Goal: Task Accomplishment & Management: Complete application form

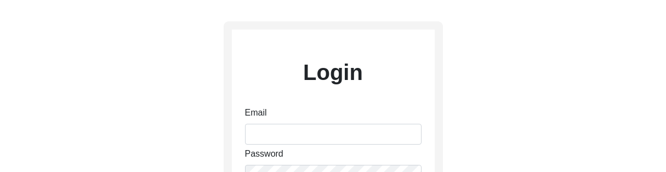
scroll to position [70, 0]
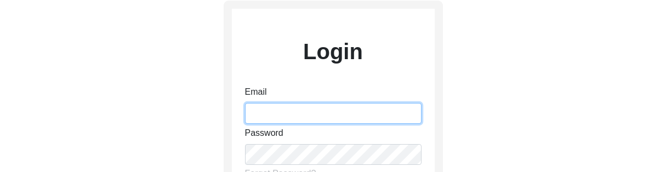
click at [305, 114] on input "Email" at bounding box center [333, 113] width 177 height 21
type input "[EMAIL_ADDRESS][DOMAIN_NAME]"
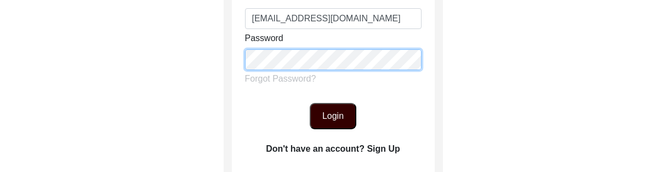
scroll to position [170, 0]
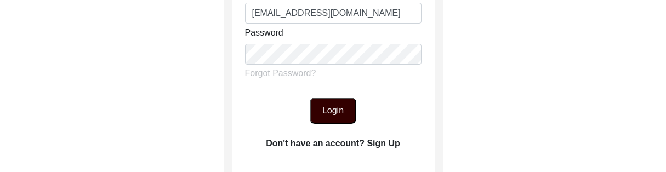
click at [352, 121] on button "Login" at bounding box center [333, 111] width 47 height 26
click at [335, 111] on button "Login" at bounding box center [333, 111] width 47 height 26
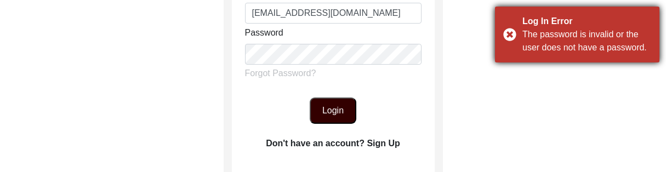
click at [505, 38] on div "Log In Error The password is invalid or the user does not have a password." at bounding box center [577, 35] width 164 height 56
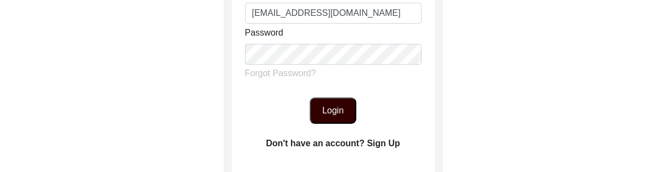
click at [325, 104] on button "Login" at bounding box center [333, 111] width 47 height 26
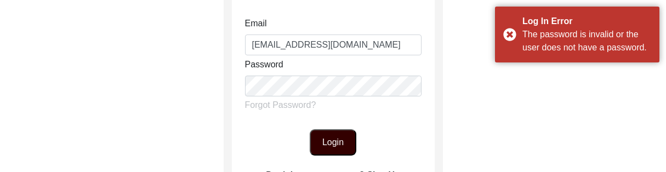
scroll to position [138, 0]
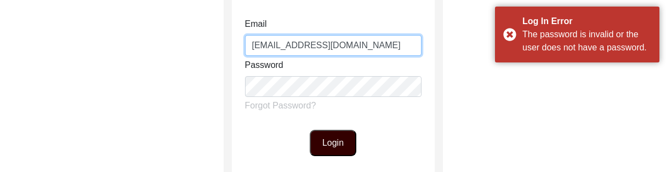
click at [354, 45] on input "[EMAIL_ADDRESS][DOMAIN_NAME]" at bounding box center [333, 45] width 177 height 21
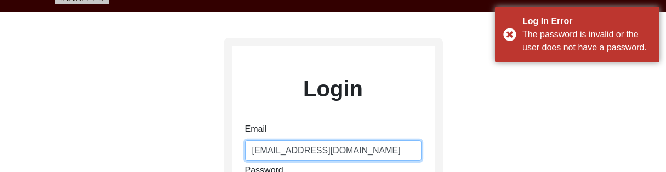
scroll to position [31, 0]
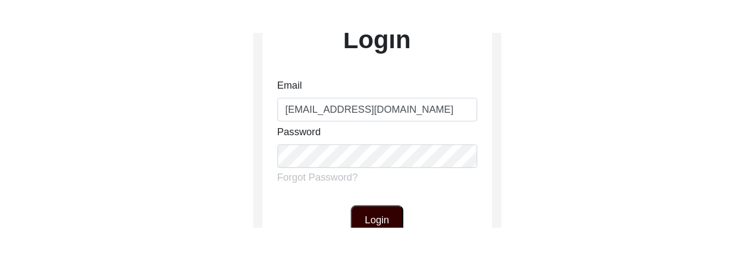
scroll to position [117, 0]
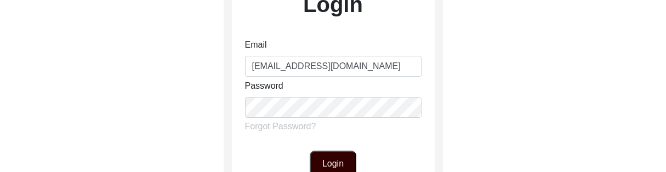
click at [348, 161] on button "Login" at bounding box center [333, 164] width 47 height 26
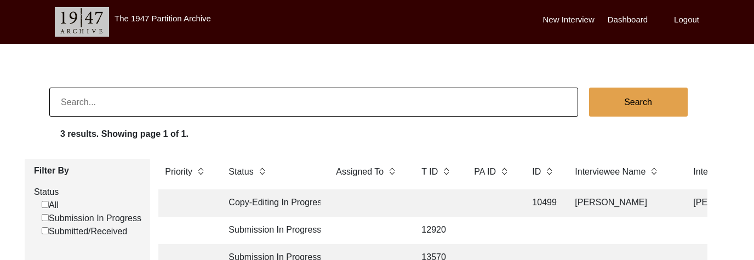
click at [583, 18] on label "New Interview" at bounding box center [569, 20] width 52 height 13
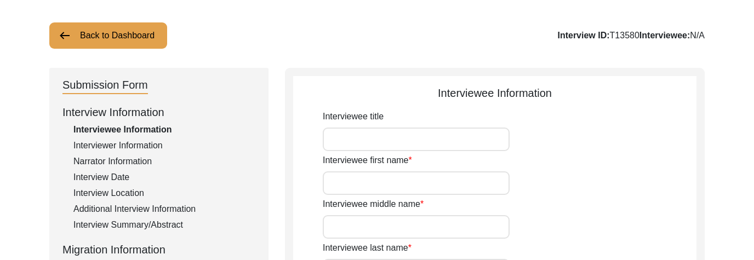
scroll to position [75, 0]
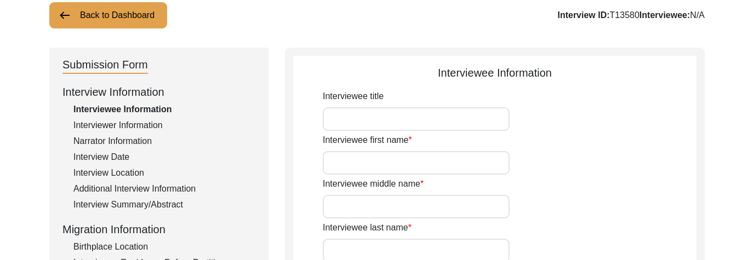
click at [432, 120] on input "Interviewee title" at bounding box center [416, 119] width 187 height 24
type input "Mr"
click at [428, 161] on input "Interviewee first name" at bounding box center [416, 163] width 187 height 24
type input "Nenumal"
click at [418, 172] on input "Interviewee middle name" at bounding box center [416, 207] width 187 height 24
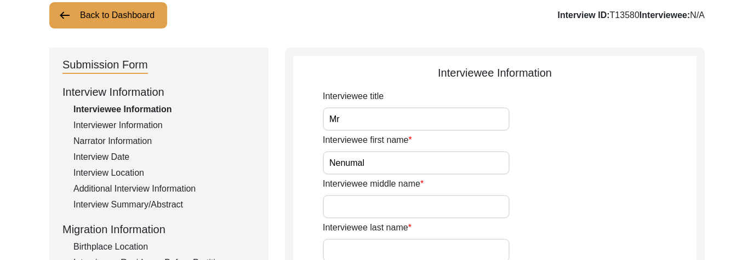
scroll to position [130, 0]
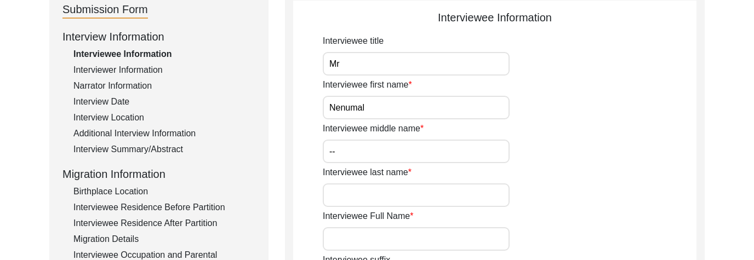
type input "--"
click at [414, 172] on input "Interviewee last name" at bounding box center [416, 196] width 187 height 24
type input "[PERSON_NAME]"
click at [437, 172] on input "Interviewee Full Name" at bounding box center [416, 240] width 187 height 24
drag, startPoint x: 396, startPoint y: 108, endPoint x: 330, endPoint y: 109, distance: 66.3
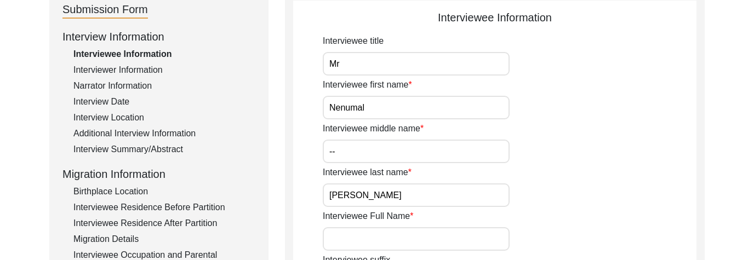
click at [329, 108] on input "Nenumal" at bounding box center [416, 108] width 187 height 24
drag, startPoint x: 371, startPoint y: 198, endPoint x: 312, endPoint y: 198, distance: 59.2
click at [356, 172] on input "Interviewee Full Name" at bounding box center [416, 240] width 187 height 24
click at [329, 172] on input "Nenumal [PERSON_NAME]" at bounding box center [416, 240] width 187 height 24
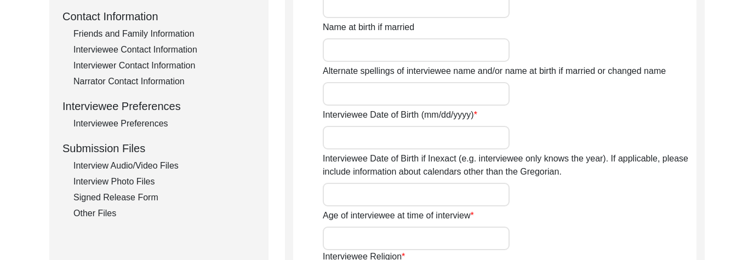
scroll to position [407, 0]
type input "[PERSON_NAME] [PERSON_NAME]"
click at [380, 143] on input "Interviewee Date of Birth (mm/dd/yyyy)" at bounding box center [416, 138] width 187 height 24
click at [327, 139] on input "1941" at bounding box center [416, 138] width 187 height 24
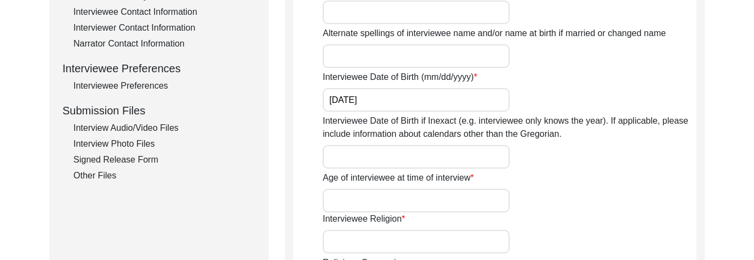
scroll to position [446, 0]
type input "[DATE]"
click at [360, 172] on input "Age of interviewee at time of interview" at bounding box center [416, 200] width 187 height 24
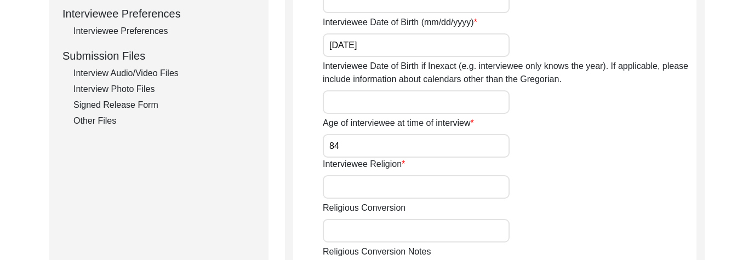
scroll to position [500, 0]
type input "84"
click at [372, 172] on input "Interviewee Religion" at bounding box center [416, 187] width 187 height 24
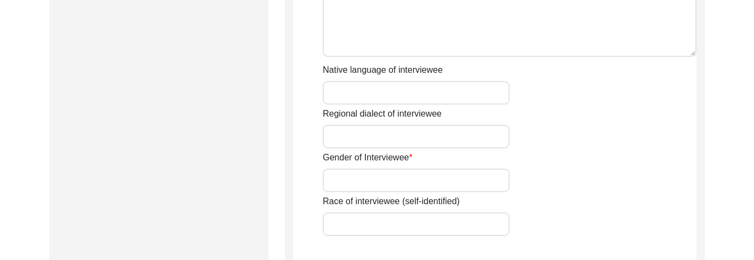
scroll to position [773, 0]
type input "[DEMOGRAPHIC_DATA]"
click at [383, 172] on input "Gender of Interviewee" at bounding box center [416, 179] width 187 height 24
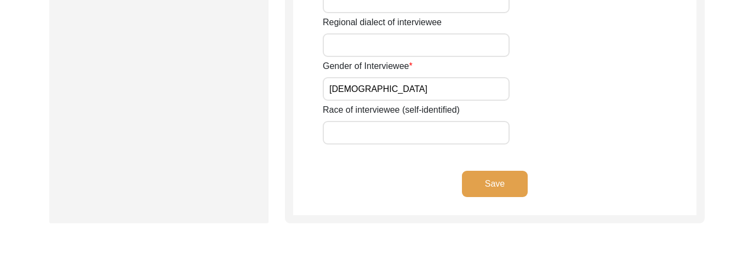
scroll to position [871, 0]
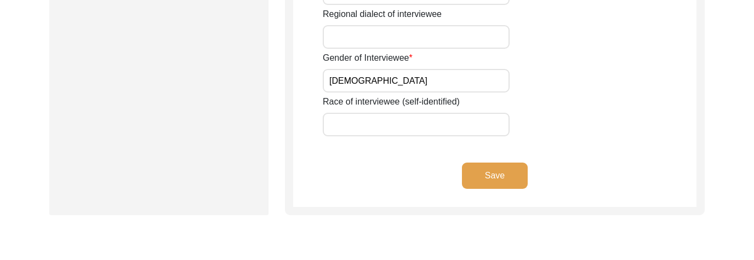
type input "[DEMOGRAPHIC_DATA]"
click at [503, 172] on button "Save" at bounding box center [495, 176] width 66 height 26
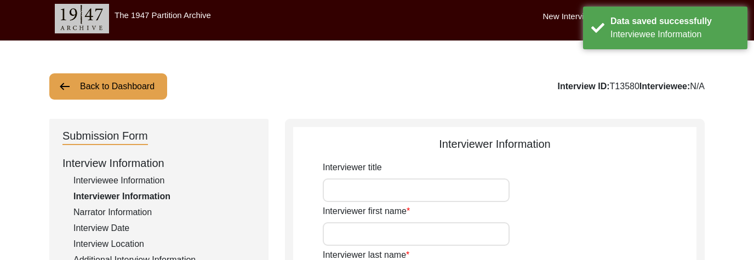
scroll to position [0, 0]
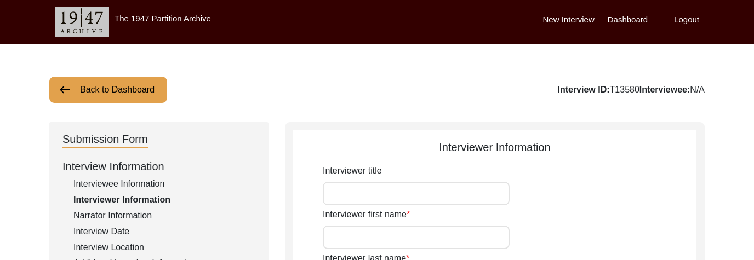
click at [493, 172] on input "Interviewer title" at bounding box center [416, 194] width 187 height 24
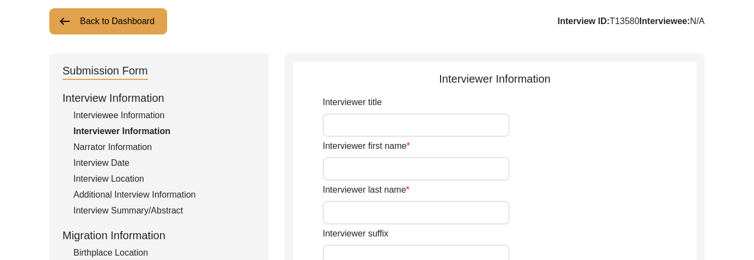
click at [490, 169] on input "Interviewer first name" at bounding box center [416, 169] width 187 height 24
type input "[PERSON_NAME]"
click at [465, 172] on input "Interviewer last name" at bounding box center [416, 213] width 187 height 24
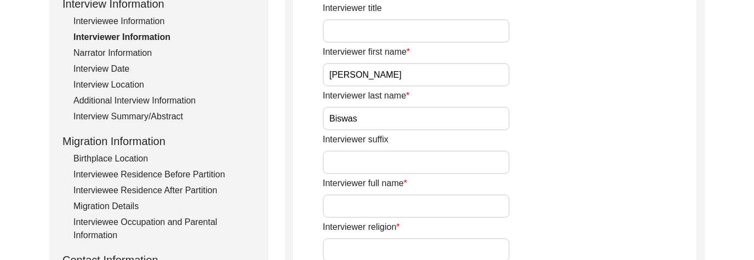
scroll to position [164, 0]
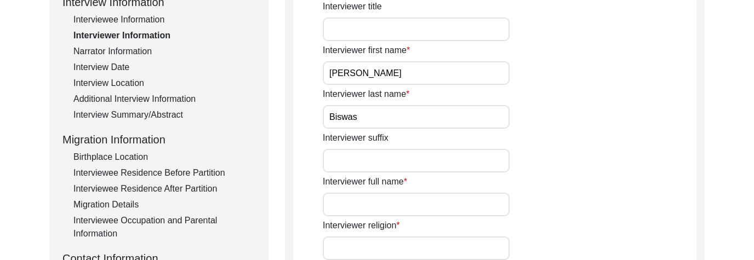
type input "Biswas"
click at [458, 172] on input "Interviewer full name" at bounding box center [416, 205] width 187 height 24
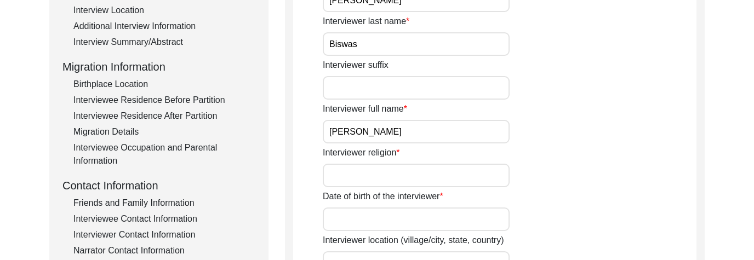
scroll to position [238, 0]
type input "[PERSON_NAME]"
click at [469, 172] on input "Interviewer religion" at bounding box center [416, 175] width 187 height 24
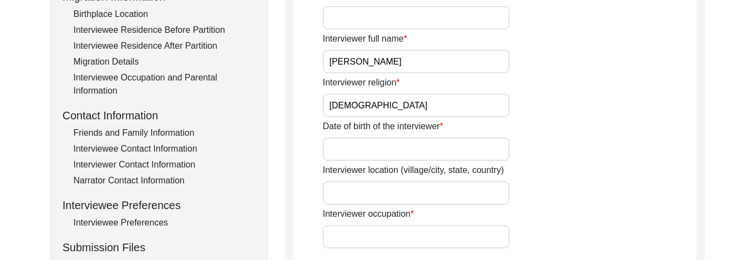
scroll to position [309, 0]
type input "[DEMOGRAPHIC_DATA]"
click at [475, 150] on input "Date of birth of the interviewer" at bounding box center [416, 149] width 187 height 24
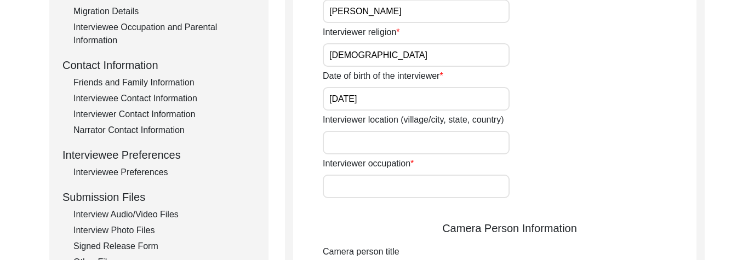
scroll to position [360, 0]
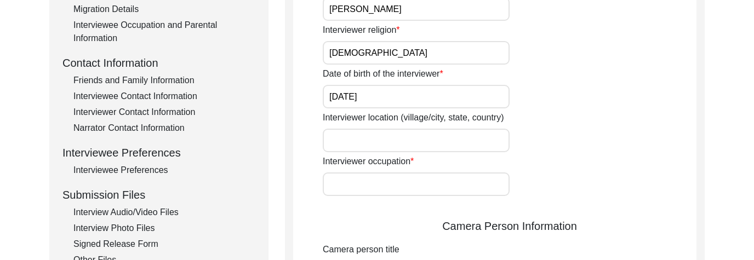
type input "[DATE]"
click at [456, 145] on input "Interviewer location (village/city, state, country)" at bounding box center [416, 141] width 187 height 24
click at [428, 172] on input "Interviewer occupation" at bounding box center [416, 185] width 187 height 24
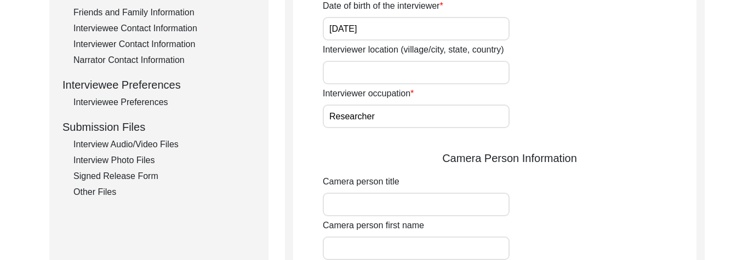
scroll to position [430, 0]
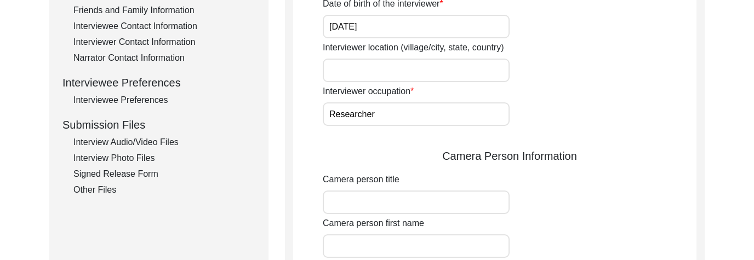
type input "Researcher"
click at [431, 68] on input "Interviewer location (village/city, state, country)" at bounding box center [416, 71] width 187 height 24
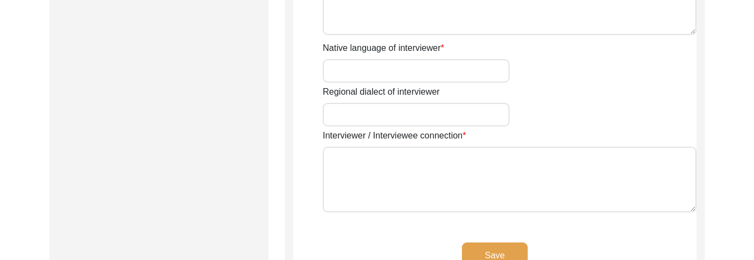
scroll to position [875, 0]
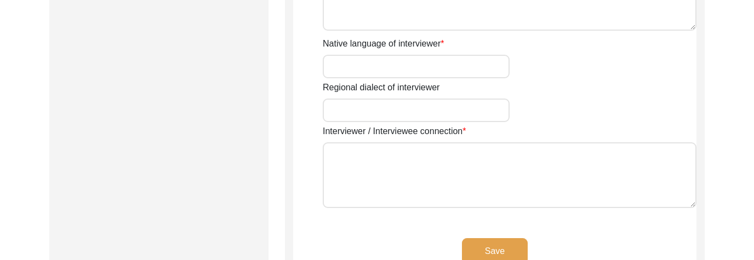
click at [411, 75] on input "Native language of interviewer" at bounding box center [416, 67] width 187 height 24
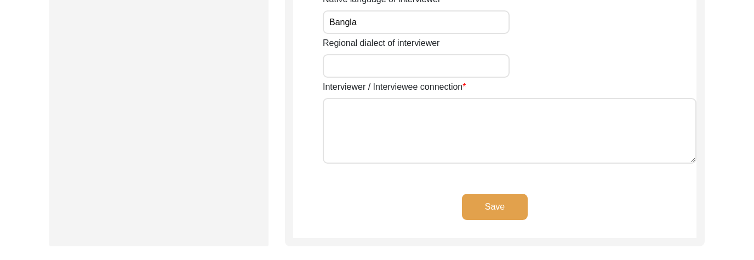
scroll to position [931, 0]
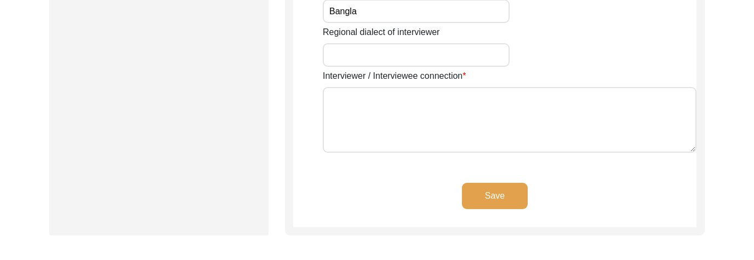
type input "Bangla"
click at [442, 117] on textarea "Interviewer / Interviewee connection" at bounding box center [510, 120] width 374 height 66
click at [326, 95] on textarea "Hostel caretaker's father" at bounding box center [510, 120] width 374 height 66
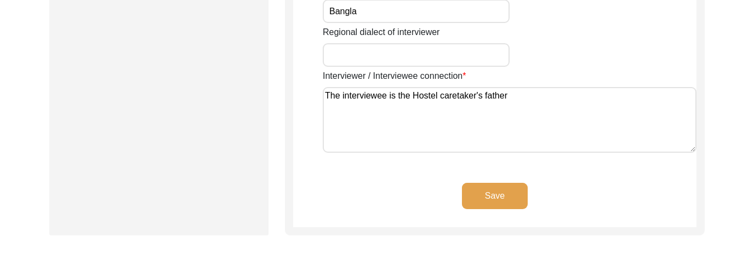
click at [516, 99] on textarea "The interviewee is the Hostel caretaker's father" at bounding box center [510, 120] width 374 height 66
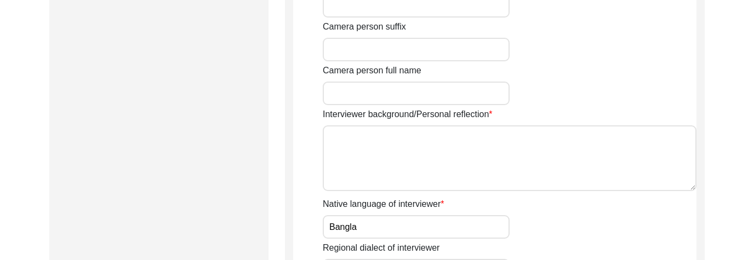
scroll to position [708, 0]
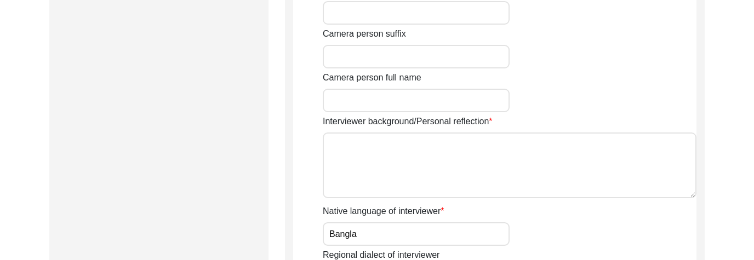
type textarea "The interviewee is the Hostel caretaker's father of the inetrviewer"
click at [482, 158] on textarea "Interviewer background/Personal reflection" at bounding box center [510, 166] width 374 height 66
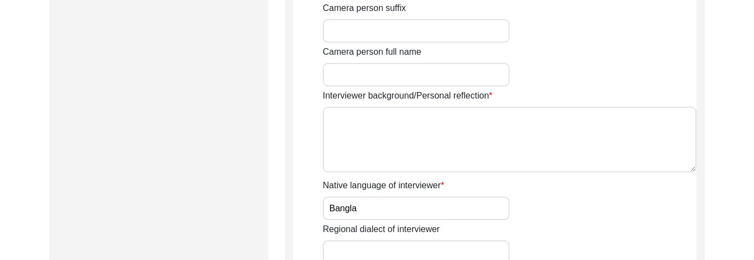
scroll to position [731, 0]
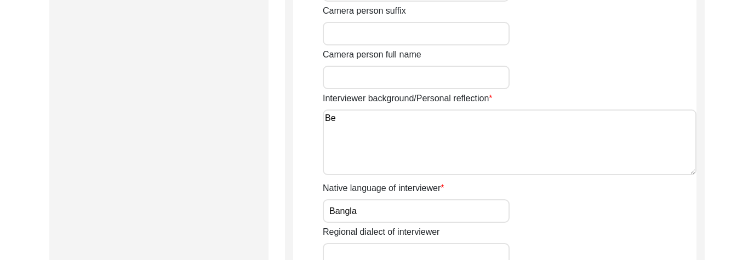
type textarea "B"
type textarea "A"
click at [460, 120] on textarea "Interested in the history of 1947 PArtition" at bounding box center [510, 143] width 374 height 66
click at [511, 120] on textarea "Interested in the history of 1947 Partition" at bounding box center [510, 143] width 374 height 66
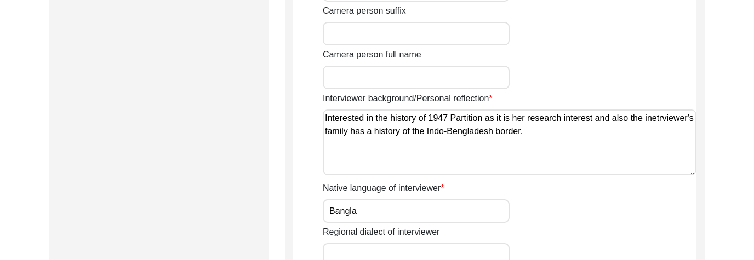
click at [412, 133] on textarea "Interested in the history of 1947 Partition as it is her research interest and …" at bounding box center [510, 143] width 374 height 66
click at [422, 133] on textarea "Interested in the history of 1947 Partition as it is her research interest and …" at bounding box center [510, 143] width 374 height 66
click at [655, 124] on textarea "Interested in the history of 1947 Partition as it is her research interest and …" at bounding box center [510, 143] width 374 height 66
click at [532, 136] on textarea "Interested in the history of 1947 Partition as it is her research interest and …" at bounding box center [510, 143] width 374 height 66
click at [501, 133] on textarea "Interested in the history of 1947 Partition as it is her research interest and …" at bounding box center [510, 143] width 374 height 66
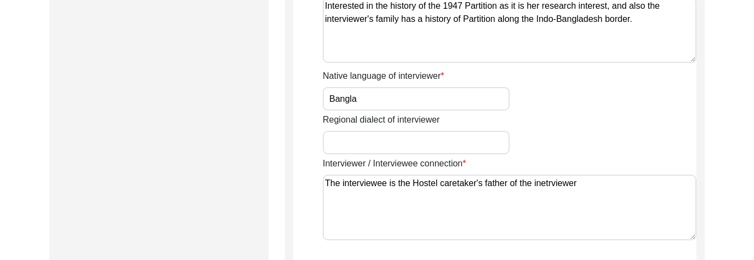
scroll to position [1062, 0]
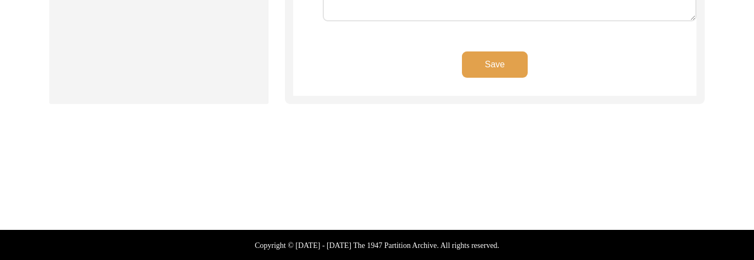
type textarea "Interested in the history of the 1947 Partition as it is her research interest,…"
click at [486, 65] on button "Save" at bounding box center [495, 65] width 66 height 26
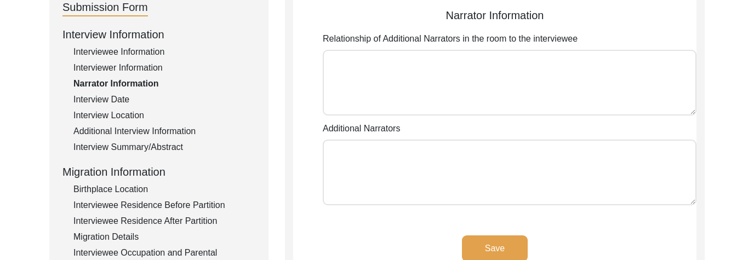
scroll to position [128, 0]
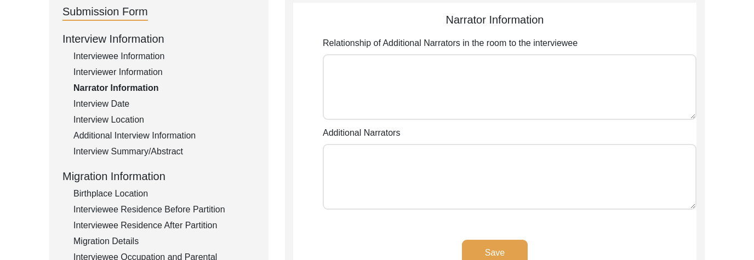
click at [365, 82] on textarea "Relationship of Additional Narrators in the room to the interviewee" at bounding box center [510, 87] width 374 height 66
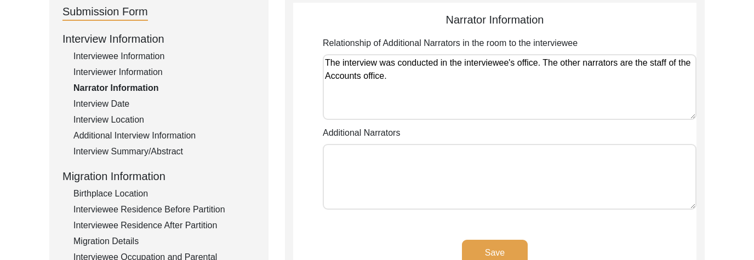
click at [331, 71] on textarea "The interview was conducted in the interviewee's office. The other narrators ar…" at bounding box center [510, 87] width 374 height 66
click at [388, 78] on textarea "The interview was conducted in the interviewee's office. The other narrators ar…" at bounding box center [510, 87] width 374 height 66
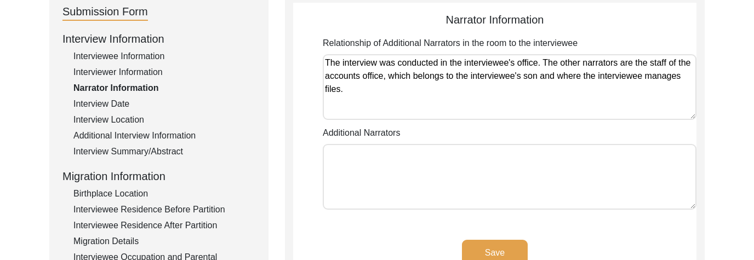
click at [666, 76] on textarea "The interview was conducted in the interviewee's office. The other narrators ar…" at bounding box center [510, 87] width 374 height 66
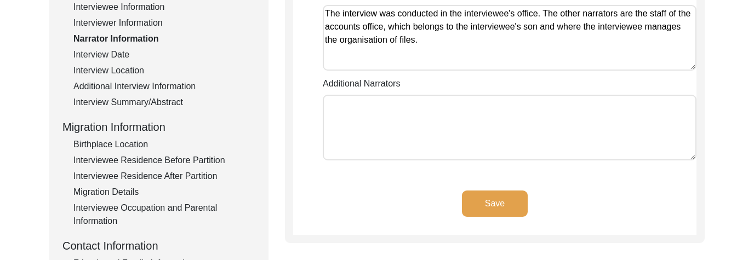
scroll to position [178, 0]
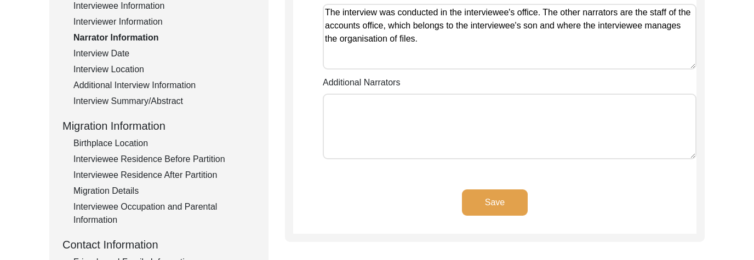
drag, startPoint x: 617, startPoint y: 12, endPoint x: 625, endPoint y: 87, distance: 75.6
click at [617, 15] on textarea "The interview was conducted in the interviewee's office. The other narrators ar…" at bounding box center [510, 37] width 374 height 66
type textarea "The interview was conducted in the interviewee's office. The other narrators ar…"
click at [123, 53] on div "Interview Date" at bounding box center [164, 53] width 182 height 13
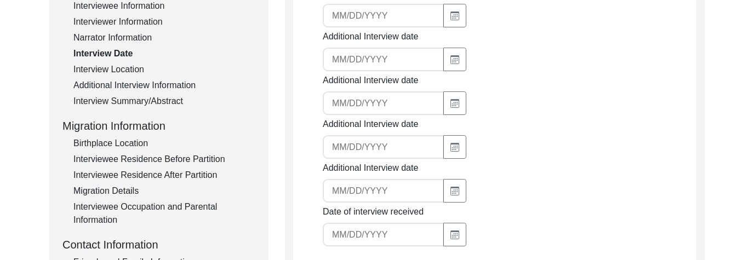
click at [130, 47] on div "Interview Date" at bounding box center [164, 53] width 182 height 13
click at [131, 36] on div "Narrator Information" at bounding box center [164, 37] width 182 height 13
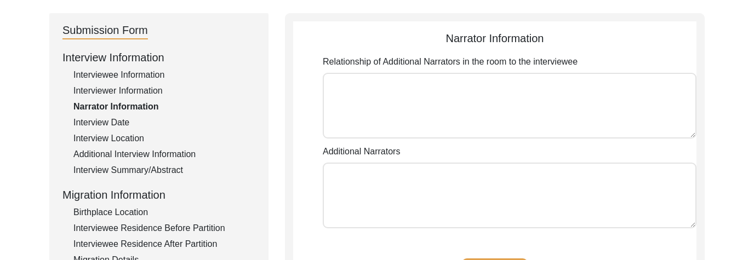
scroll to position [128, 0]
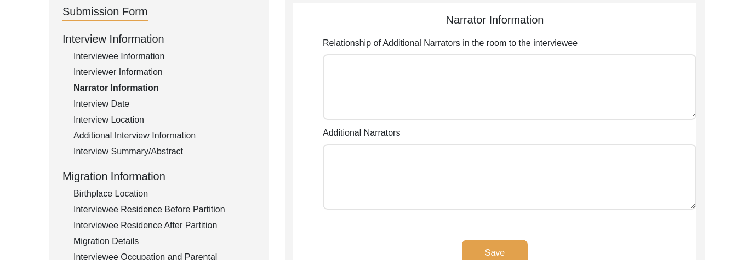
click at [123, 111] on div "Interview Information Interviewee Information Interviewer Information Narrator …" at bounding box center [158, 265] width 193 height 469
click at [123, 107] on div "Interview Date" at bounding box center [164, 104] width 182 height 13
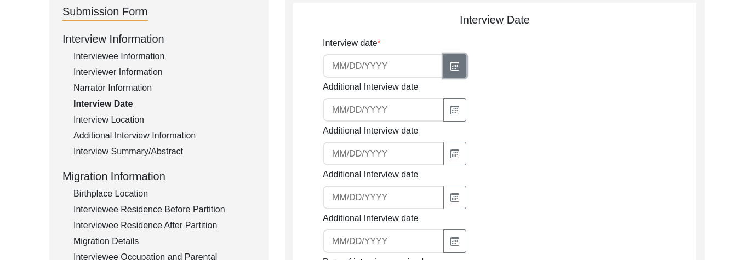
click at [443, 62] on button "button" at bounding box center [454, 66] width 23 height 24
select select "10"
select select "2025"
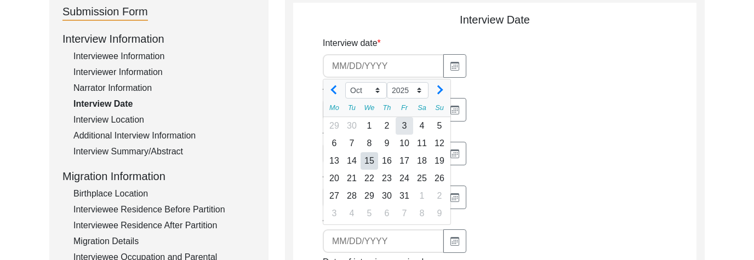
click at [401, 127] on div "3" at bounding box center [405, 126] width 18 height 18
type input "[DATE]"
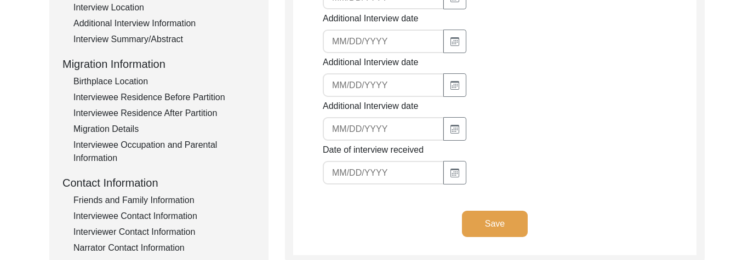
scroll to position [241, 0]
click at [491, 172] on button "Save" at bounding box center [495, 223] width 66 height 26
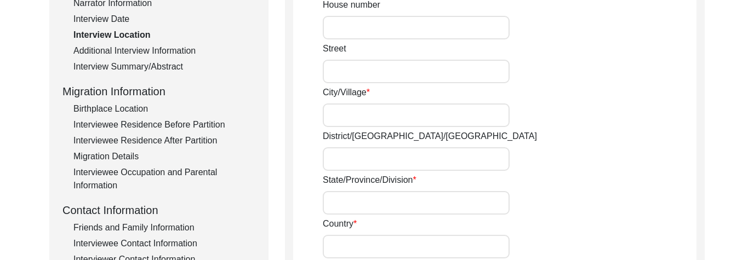
scroll to position [206, 0]
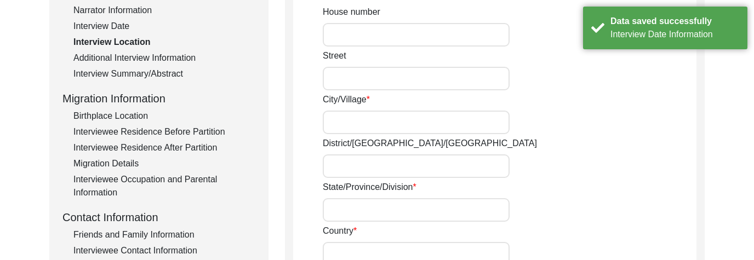
click at [171, 60] on div "Additional Interview Information" at bounding box center [164, 58] width 182 height 13
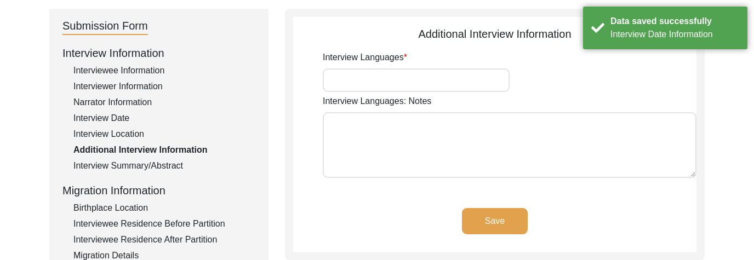
scroll to position [113, 0]
click at [361, 83] on input "Interview Languages" at bounding box center [416, 81] width 187 height 24
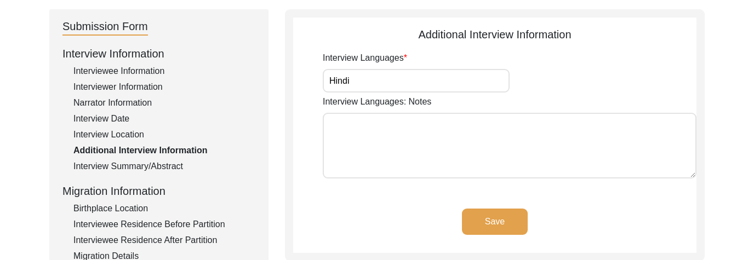
type input "Hindi"
click at [499, 153] on textarea "Interview Languages: Notes" at bounding box center [510, 146] width 374 height 66
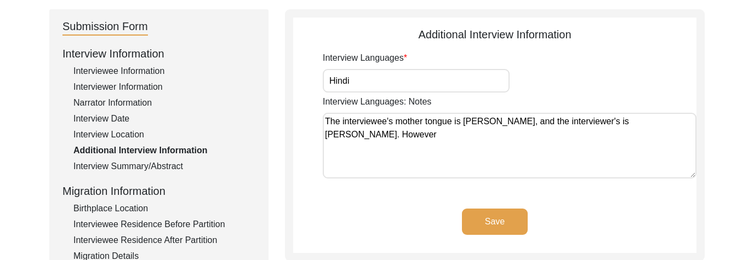
click at [658, 124] on textarea "The interviewee's mother tongue is [PERSON_NAME], and the interviewer's is [PER…" at bounding box center [510, 146] width 374 height 66
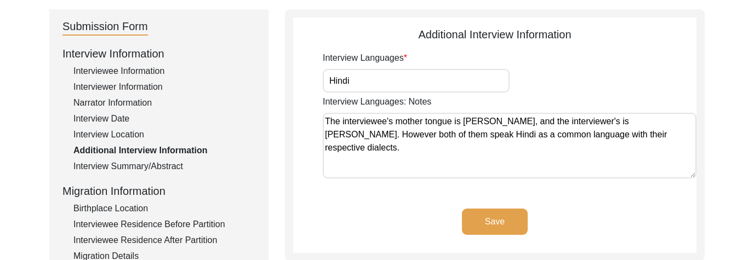
type textarea "The interviewee's mother tongue is [PERSON_NAME], and the interviewer's is [PER…"
click at [517, 172] on button "Save" at bounding box center [495, 222] width 66 height 26
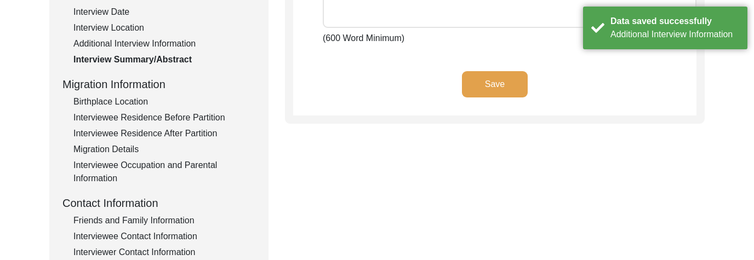
scroll to position [231, 0]
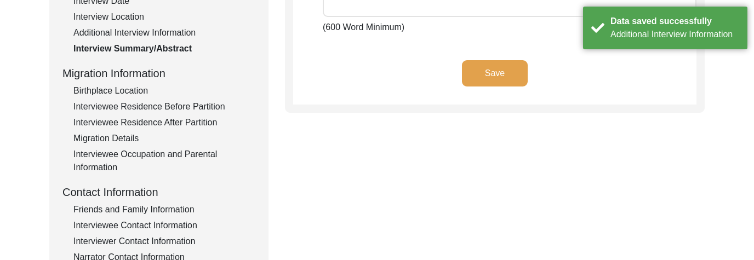
click at [144, 90] on div "Birthplace Location" at bounding box center [164, 90] width 182 height 13
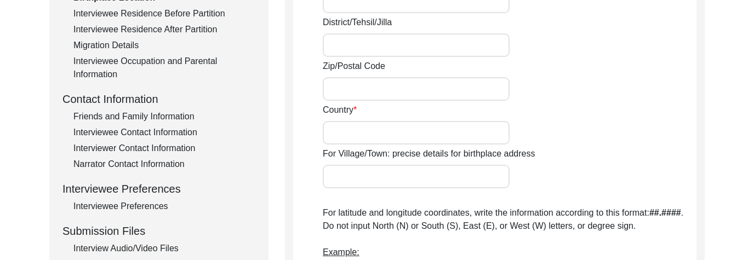
scroll to position [327, 0]
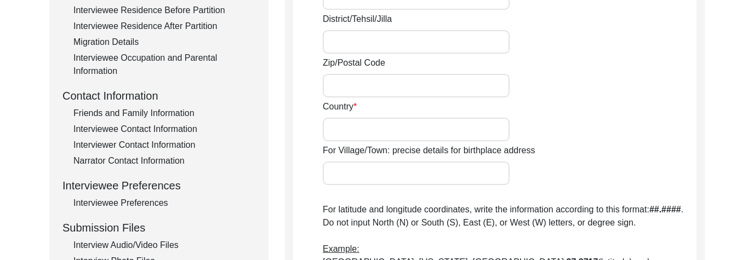
click at [187, 113] on div "Friends and Family Information" at bounding box center [164, 113] width 182 height 13
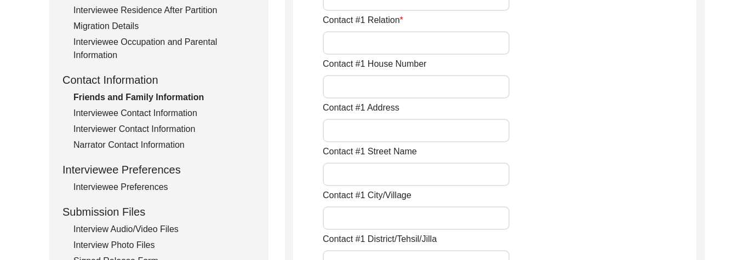
scroll to position [294, 0]
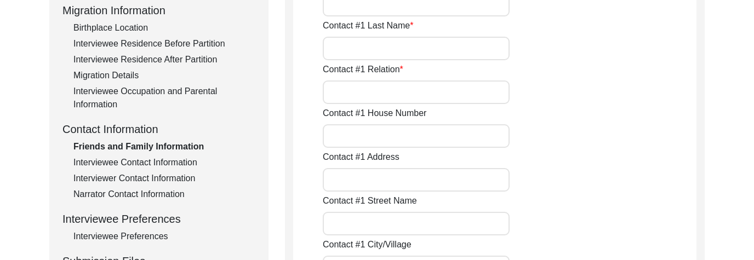
click at [180, 164] on div "Interviewee Contact Information" at bounding box center [164, 162] width 182 height 13
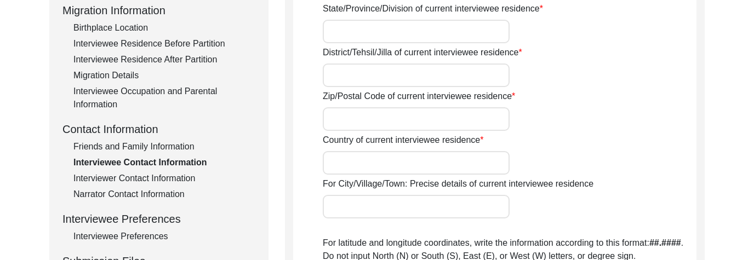
click at [175, 172] on div "Interviewer Contact Information" at bounding box center [164, 178] width 182 height 13
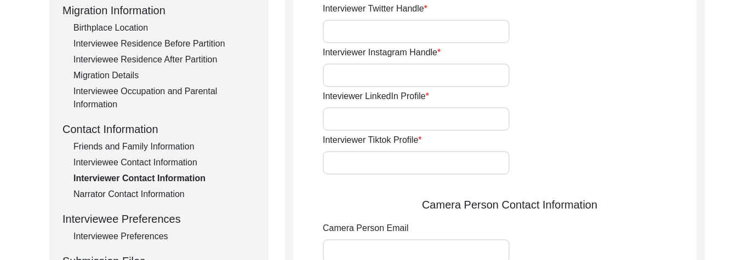
scroll to position [360, 0]
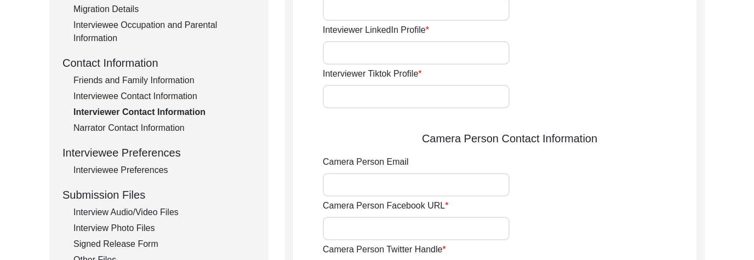
click at [167, 125] on div "Narrator Contact Information" at bounding box center [164, 128] width 182 height 13
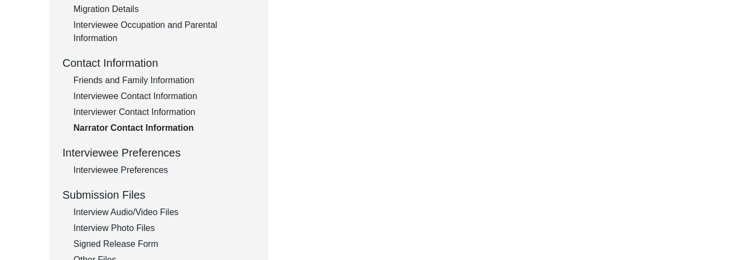
scroll to position [436, 0]
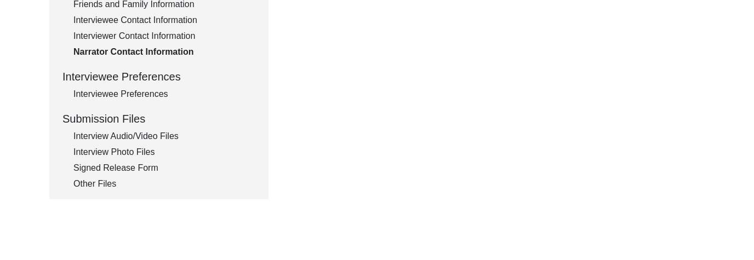
click at [160, 93] on div "Interviewee Preferences" at bounding box center [164, 94] width 182 height 13
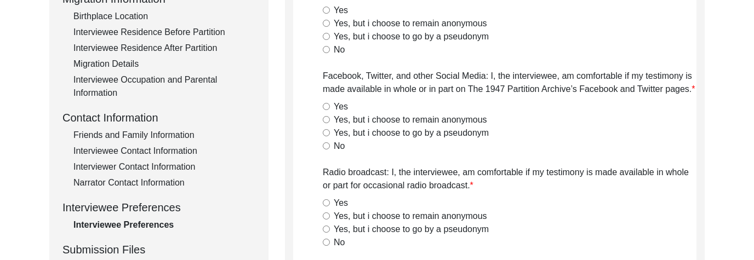
scroll to position [253, 0]
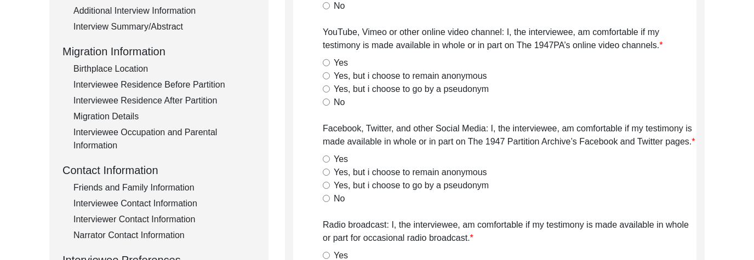
click at [139, 72] on div "Birthplace Location" at bounding box center [164, 68] width 182 height 13
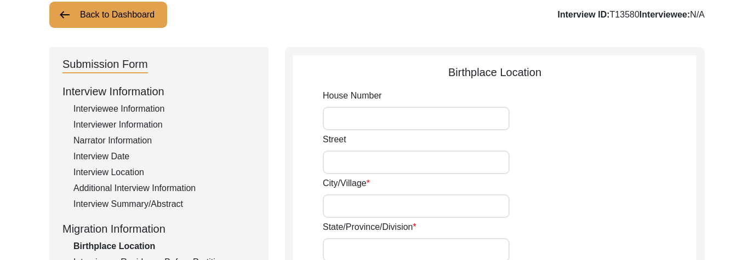
scroll to position [76, 0]
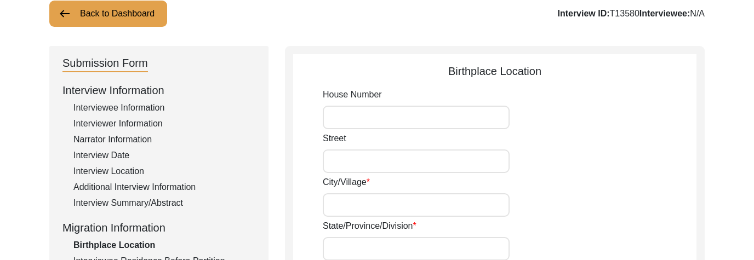
click at [348, 172] on input "City/Village" at bounding box center [416, 206] width 187 height 24
type input "Khar"
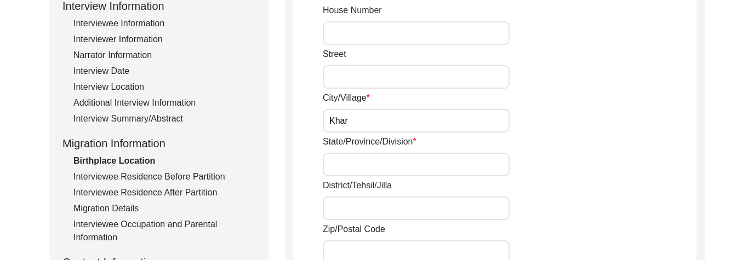
scroll to position [161, 0]
click at [371, 168] on input "State/Province/Division" at bounding box center [416, 164] width 187 height 24
type input "[PERSON_NAME]"
click at [406, 172] on input "District/Tehsil/Jilla" at bounding box center [416, 208] width 187 height 24
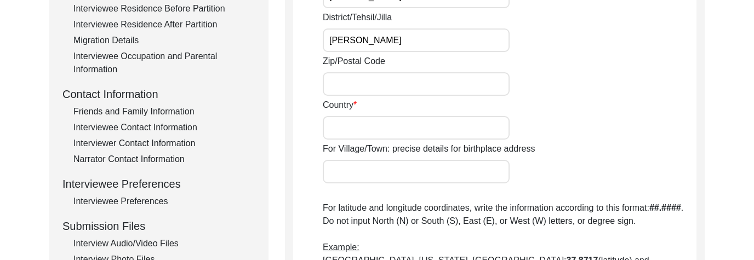
scroll to position [330, 0]
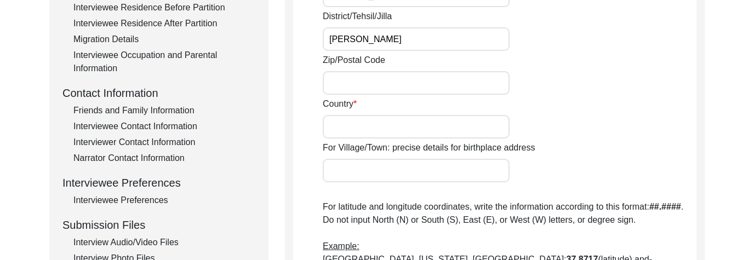
type input "[PERSON_NAME]"
click at [424, 134] on input "Country" at bounding box center [416, 127] width 187 height 24
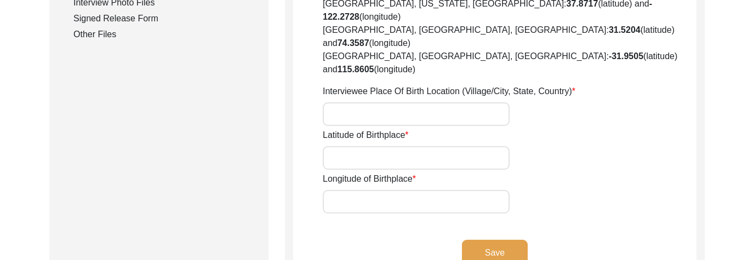
scroll to position [588, 0]
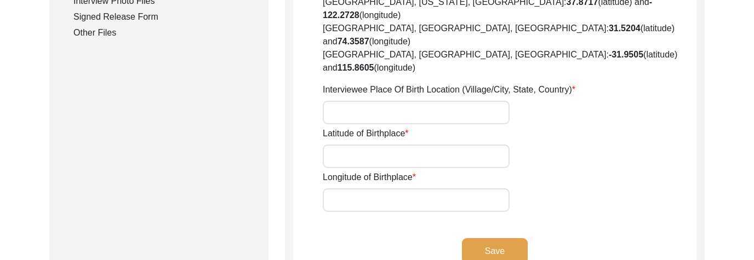
type input "Undivided [GEOGRAPHIC_DATA]"
click at [405, 145] on input "Latitude of Birthplace" at bounding box center [416, 157] width 187 height 24
paste input "[GEOGRAPHIC_DATA]"
drag, startPoint x: 378, startPoint y: 118, endPoint x: 450, endPoint y: 115, distance: 72.5
click at [450, 145] on input "[GEOGRAPHIC_DATA]" at bounding box center [416, 157] width 187 height 24
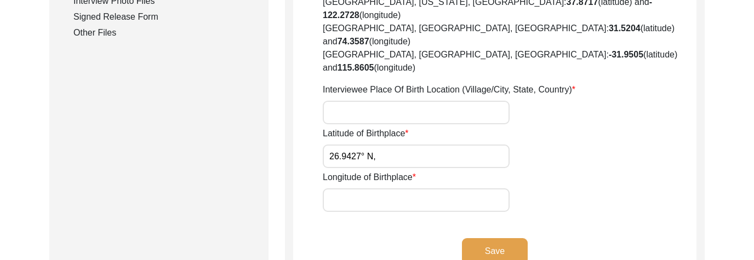
type input "26.9427° N,"
click at [418, 172] on input "Longitude of Birthplace" at bounding box center [416, 201] width 187 height 24
paste input "68.1163° E"
type input "68.1163° E"
click at [384, 145] on input "26.9427° N," at bounding box center [416, 157] width 187 height 24
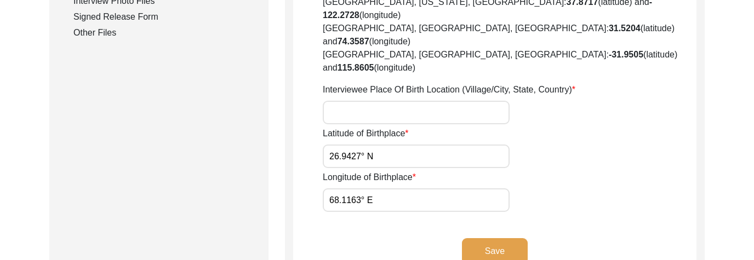
type input "26.9427° N"
click at [497, 172] on button "Save" at bounding box center [495, 251] width 66 height 26
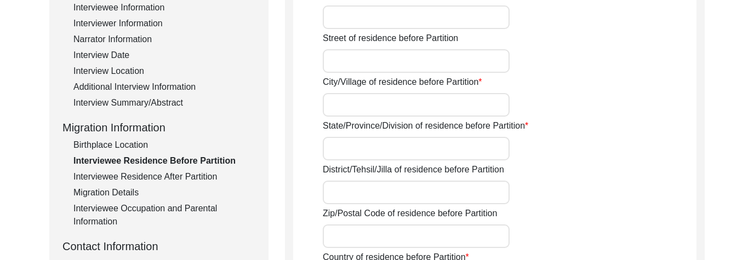
scroll to position [151, 0]
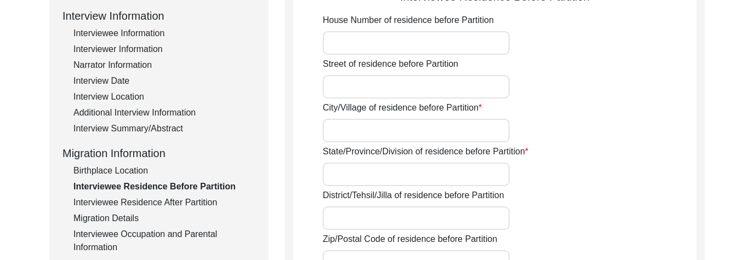
click at [428, 132] on input "City/Village of residence before Partition" at bounding box center [416, 131] width 187 height 24
type input "Village [PERSON_NAME]"
click at [428, 172] on input "State/Province/Division of residence before Partition" at bounding box center [416, 175] width 187 height 24
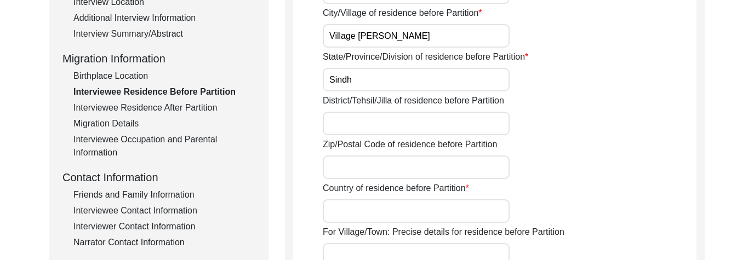
scroll to position [246, 0]
type input "Sindh"
click at [434, 126] on input "District/Tehsil/Jilla of residence before Partition" at bounding box center [416, 123] width 187 height 24
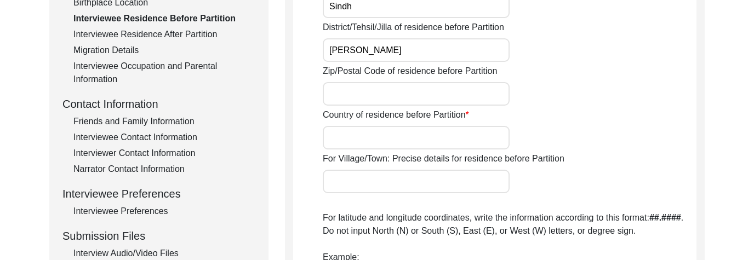
type input "[PERSON_NAME]"
click at [438, 138] on input "Country of residence before Partition" at bounding box center [416, 138] width 187 height 24
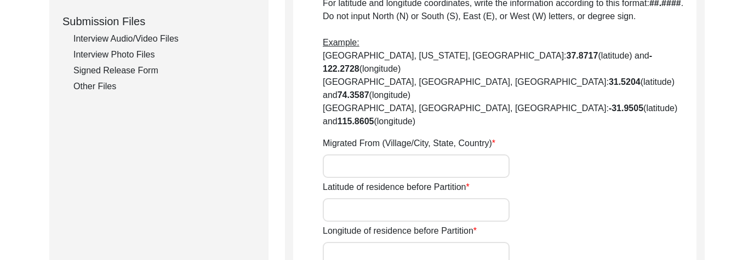
scroll to position [536, 0]
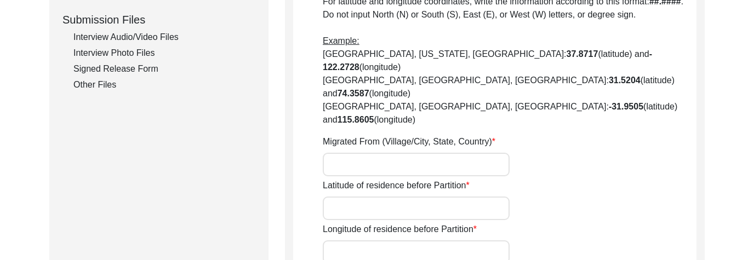
type input "Undivided [GEOGRAPHIC_DATA] (Now [GEOGRAPHIC_DATA])"
click at [412, 153] on input "Migrated From (Village/City, State, Country)" at bounding box center [416, 165] width 187 height 24
click at [332, 153] on input "Sindh" at bounding box center [416, 165] width 187 height 24
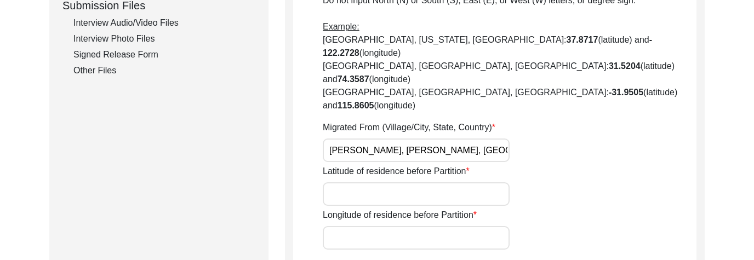
scroll to position [550, 0]
type input "[PERSON_NAME], [PERSON_NAME], [GEOGRAPHIC_DATA]"
click at [335, 172] on input "Latitude of residence before Partition" at bounding box center [416, 194] width 187 height 24
paste input "68.1163° E"
type input "68.1163° E"
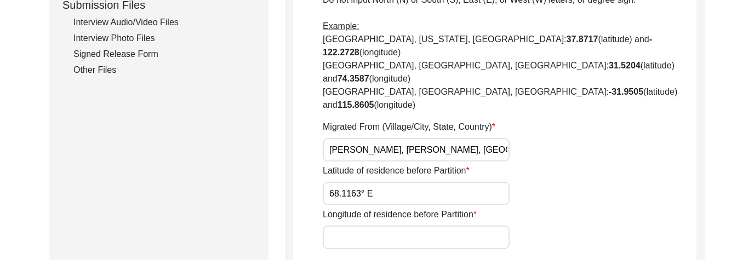
drag, startPoint x: 386, startPoint y: 158, endPoint x: 312, endPoint y: 158, distance: 74.0
click at [339, 172] on input "Longitude of residence before Partition" at bounding box center [416, 238] width 187 height 24
paste input "68.1163° E"
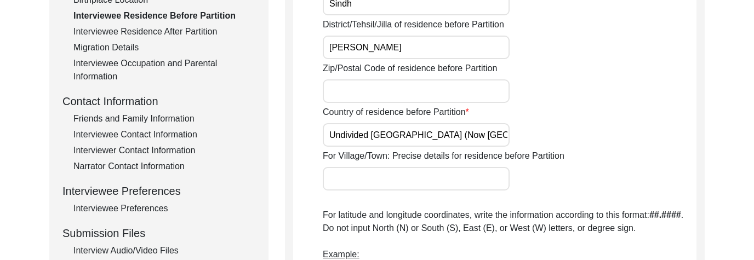
scroll to position [325, 0]
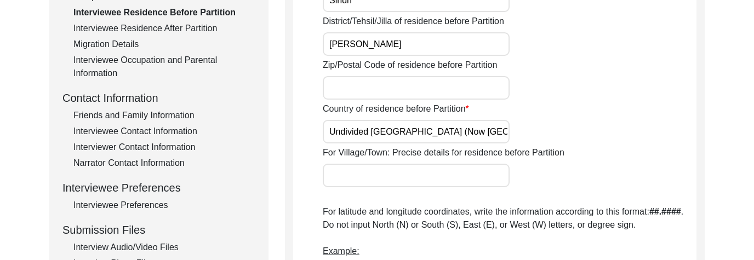
type input "68.1163° E"
click at [417, 92] on input "Zip/Postal Code of residence before Partition" at bounding box center [416, 88] width 187 height 24
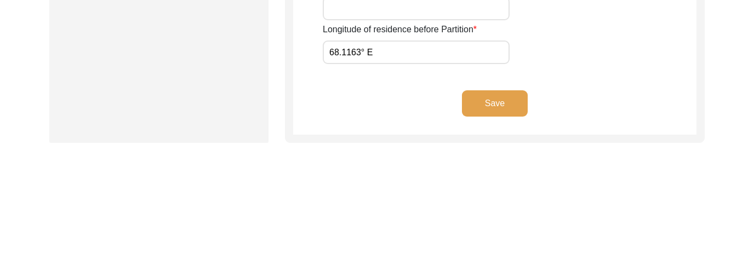
scroll to position [563, 0]
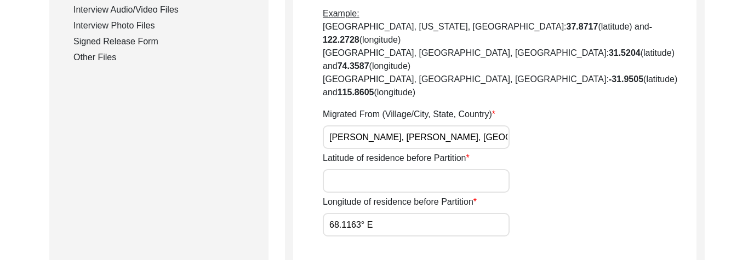
click at [410, 169] on input "Latitude of residence before Partition" at bounding box center [416, 181] width 187 height 24
paste input "26.9427° N"
type input "26.9427° N"
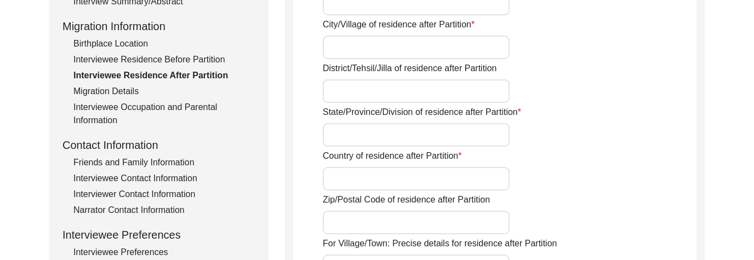
scroll to position [281, 0]
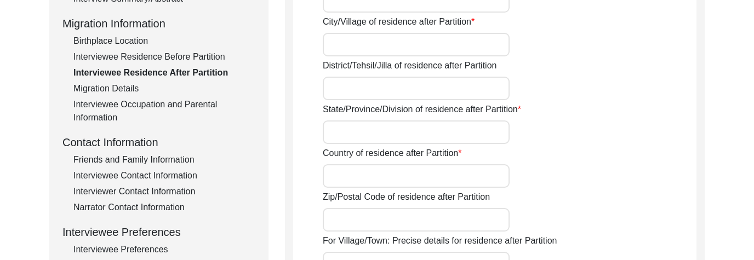
click at [120, 93] on div "Migration Details" at bounding box center [164, 88] width 182 height 13
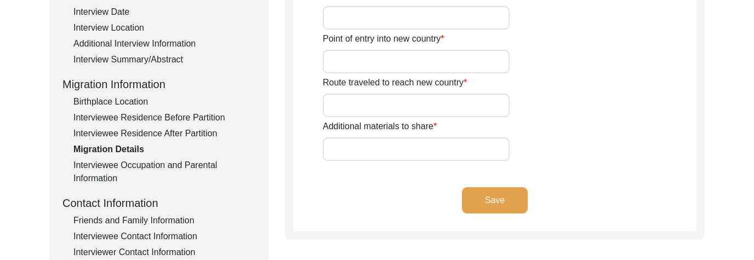
scroll to position [177, 0]
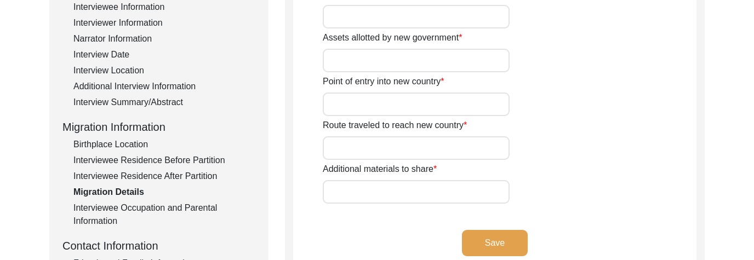
click at [162, 172] on div "Interviewee Occupation and Parental Information" at bounding box center [164, 215] width 182 height 26
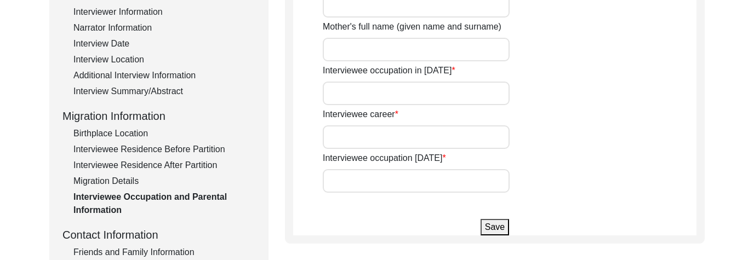
scroll to position [177, 0]
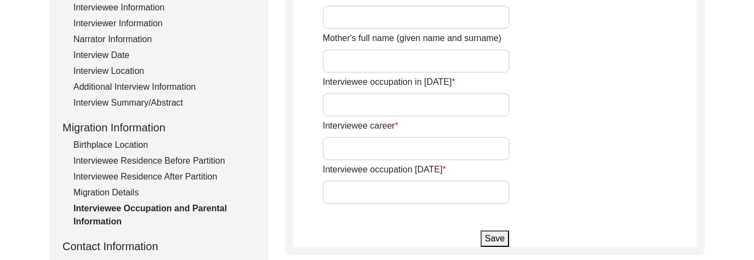
click at [134, 172] on div "Migration Details" at bounding box center [164, 192] width 182 height 13
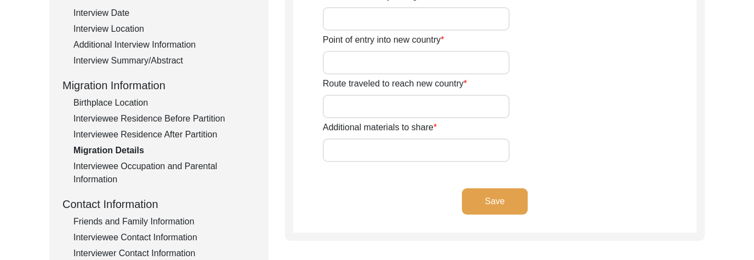
scroll to position [220, 0]
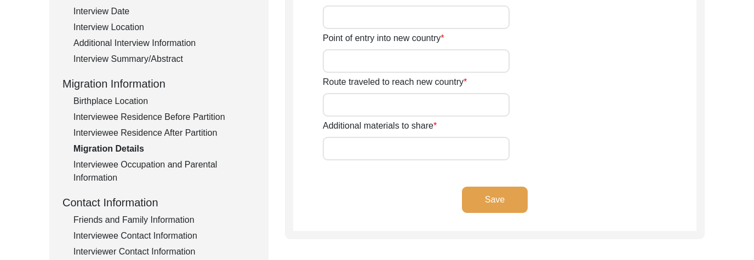
click at [170, 135] on div "Interviewee Residence After Partition" at bounding box center [164, 133] width 182 height 13
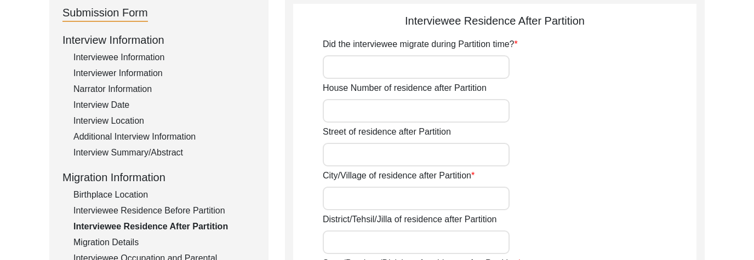
scroll to position [124, 0]
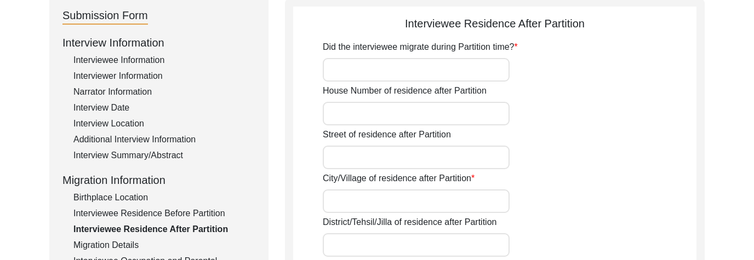
click at [429, 71] on input "Did the interviewee migrate during Partition time?" at bounding box center [416, 70] width 187 height 24
type input "?"
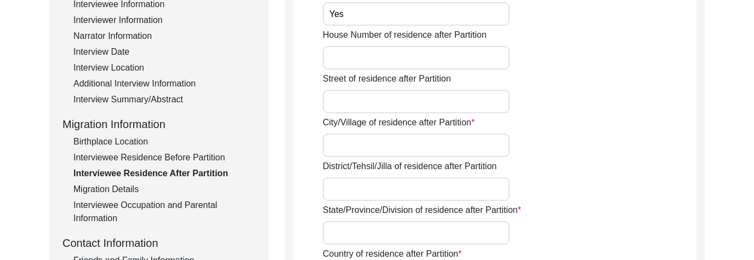
scroll to position [182, 0]
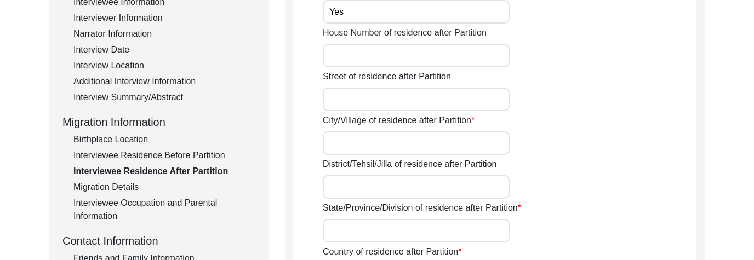
type input "Yes"
click at [439, 147] on input "City/Village of residence after Partition" at bounding box center [416, 144] width 187 height 24
type input "Bairagarh"
click at [373, 172] on input "District/Tehsil/Jilla of residence after Partition" at bounding box center [416, 187] width 187 height 24
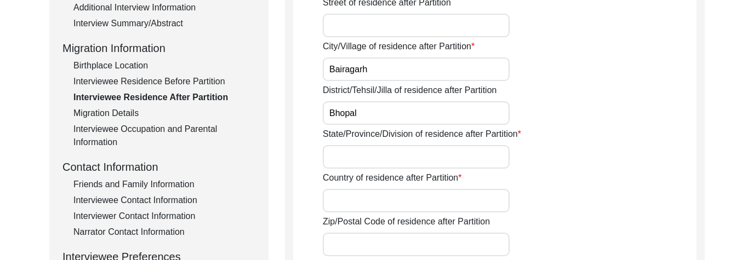
scroll to position [257, 0]
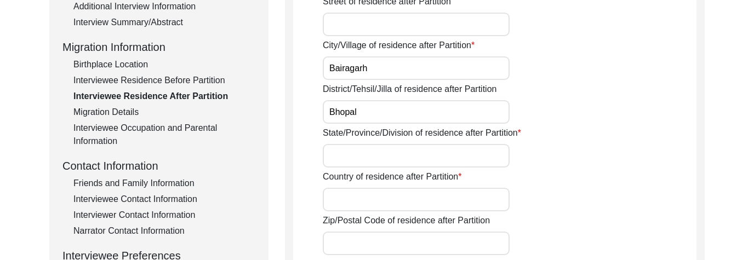
type input "Bhopal"
click at [434, 152] on input "State/Province/Division of residence after Partition" at bounding box center [416, 156] width 187 height 24
type input "[GEOGRAPHIC_DATA]"
click at [437, 172] on input "Country of residence after Partition" at bounding box center [416, 200] width 187 height 24
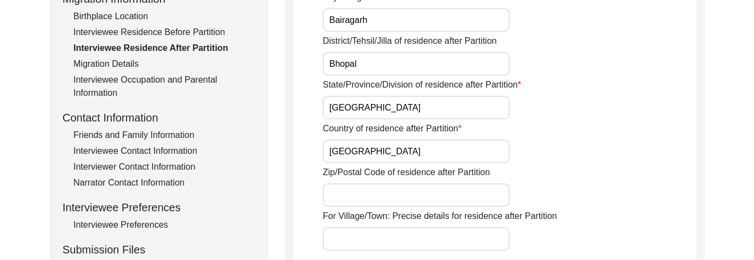
scroll to position [308, 0]
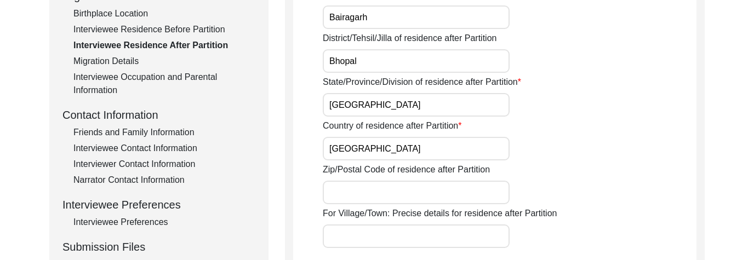
click at [328, 151] on input "[GEOGRAPHIC_DATA]" at bounding box center [416, 149] width 187 height 24
click at [377, 153] on input "Independednt [GEOGRAPHIC_DATA]" at bounding box center [416, 149] width 187 height 24
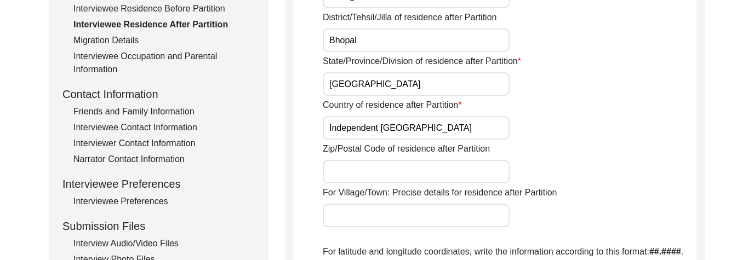
scroll to position [332, 0]
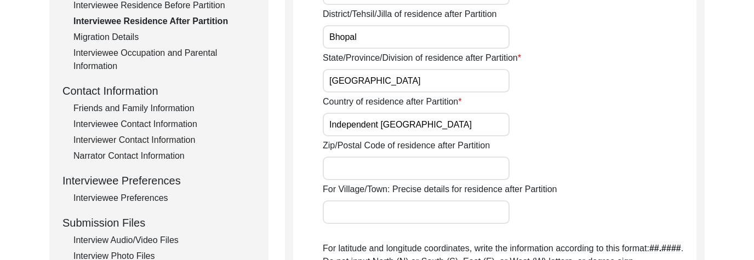
drag, startPoint x: 379, startPoint y: 125, endPoint x: 299, endPoint y: 125, distance: 79.5
click at [299, 125] on app-residence-after-partition "Interviewee Residence After Partition Did the interviewee migrate during Partit…" at bounding box center [494, 194] width 403 height 775
type input "Republic of [GEOGRAPHIC_DATA]"
click at [352, 169] on input "Zip/Postal Code of residence after Partition" at bounding box center [416, 169] width 187 height 24
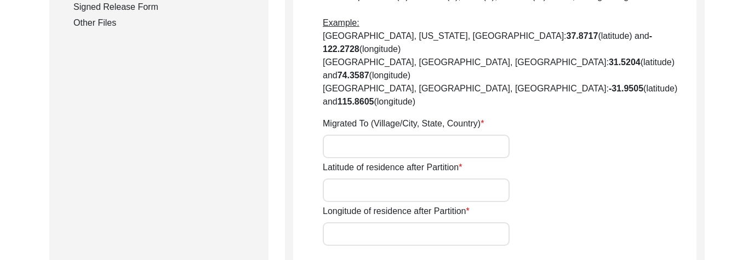
scroll to position [599, 0]
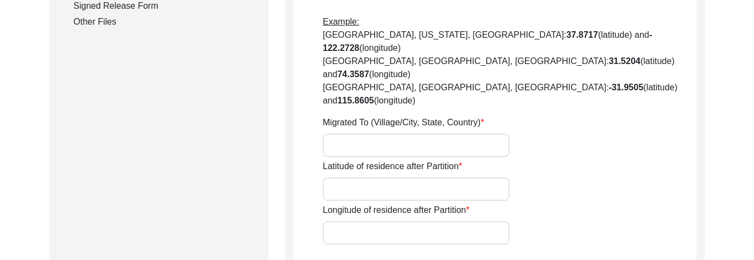
click at [439, 134] on input "Migrated To (Village/City, State, Country)" at bounding box center [416, 146] width 187 height 24
paste input "[GEOGRAPHIC_DATA]"
type input "[GEOGRAPHIC_DATA]"
drag, startPoint x: 379, startPoint y: 107, endPoint x: 475, endPoint y: 106, distance: 95.9
click at [475, 134] on input "[GEOGRAPHIC_DATA]" at bounding box center [416, 146] width 187 height 24
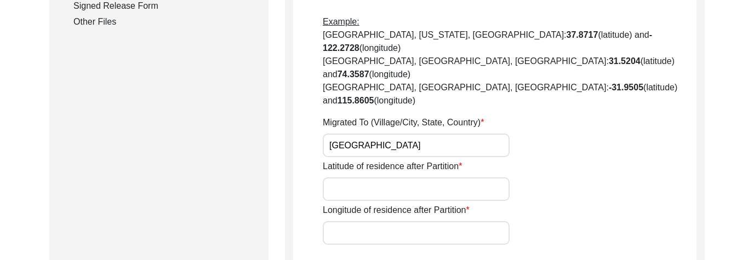
click at [475, 134] on input "[GEOGRAPHIC_DATA]" at bounding box center [416, 146] width 187 height 24
click at [432, 172] on input "Latitude of residence after Partition" at bounding box center [416, 190] width 187 height 24
paste input "[GEOGRAPHIC_DATA]"
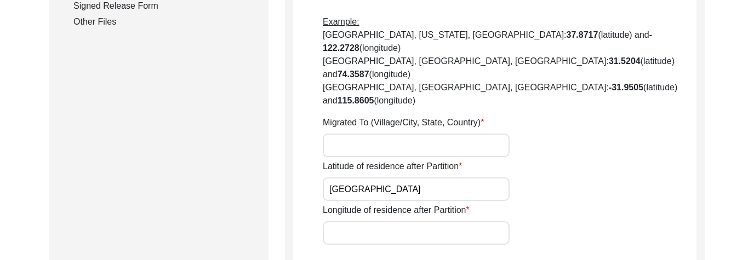
drag, startPoint x: 378, startPoint y: 150, endPoint x: 487, endPoint y: 150, distance: 109.1
click at [487, 172] on input "[GEOGRAPHIC_DATA]" at bounding box center [416, 190] width 187 height 24
type input "23.2792° N,"
click at [457, 172] on input "Longitude of residence after Partition" at bounding box center [416, 233] width 187 height 24
paste input "77.3336° E"
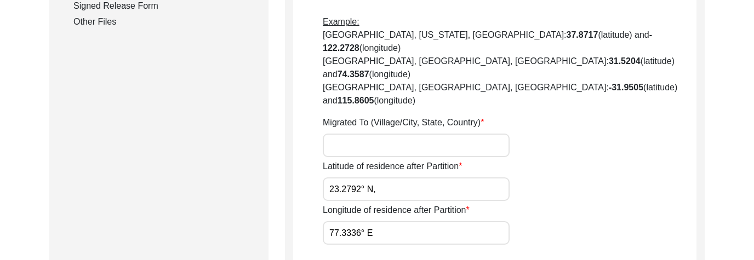
type input "77.3336° E"
click at [405, 172] on input "23.2792° N," at bounding box center [416, 190] width 187 height 24
type input "23.2792° N"
click at [384, 134] on input "Migrated To (Village/City, State, Country)" at bounding box center [416, 146] width 187 height 24
type input "[GEOGRAPHIC_DATA], [GEOGRAPHIC_DATA], [GEOGRAPHIC_DATA], [GEOGRAPHIC_DATA]"
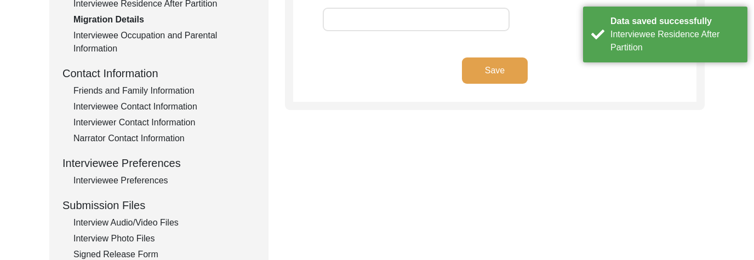
scroll to position [304, 0]
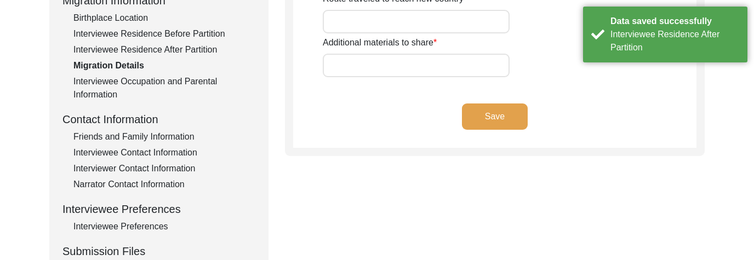
click at [158, 87] on div "Interviewee Occupation and Parental Information" at bounding box center [164, 88] width 182 height 26
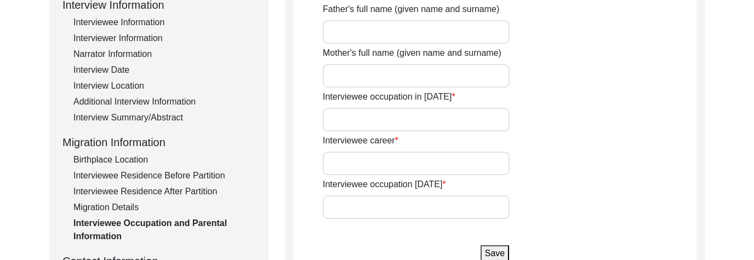
scroll to position [166, 0]
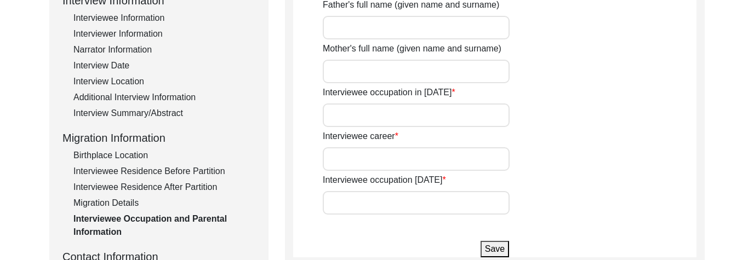
click at [469, 115] on input "Interviewee occupation in [DATE]" at bounding box center [416, 116] width 187 height 24
type input "Child"
click at [457, 155] on input "Interviewee career" at bounding box center [416, 159] width 187 height 24
click at [328, 157] on input "Agriculture Department" at bounding box center [416, 159] width 187 height 24
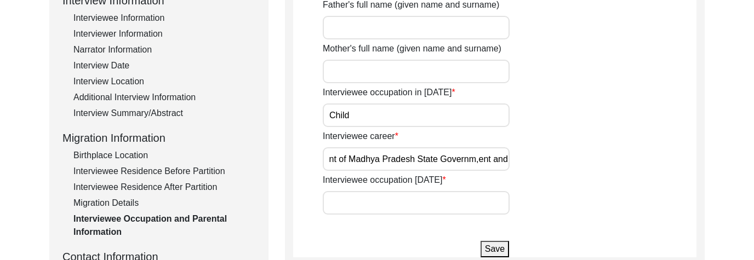
scroll to position [0, 225]
click at [475, 162] on input "started as a Lower Division Clerk in Agriculture Department of Madhya Pradesh S…" at bounding box center [416, 159] width 187 height 24
click at [505, 160] on input "started as a Lower Division Clerk in Agriculture Department of Madhya Pradesh S…" at bounding box center [416, 159] width 187 height 24
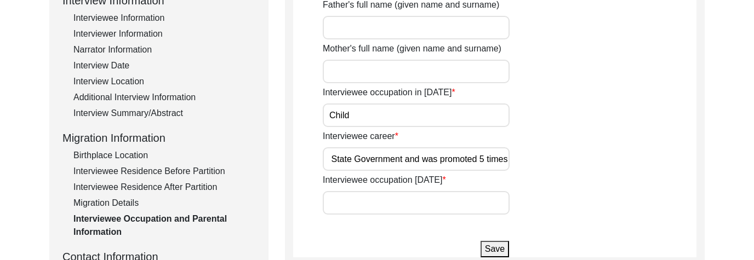
type input "started as a Lower Division Clerk in Agriculture Department of Madhya Pradesh S…"
click at [496, 172] on input "Interviewee occupation [DATE]" at bounding box center [416, 203] width 187 height 24
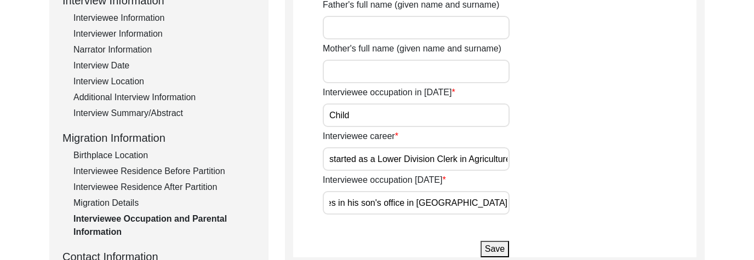
scroll to position [0, 222]
click at [439, 172] on input "Retired. He manages the organization of accounts files in his son's office in […" at bounding box center [416, 203] width 187 height 24
type input "Retired. He manages the organization of accounts files in his son's office in […"
click at [496, 172] on button "Save" at bounding box center [495, 249] width 29 height 16
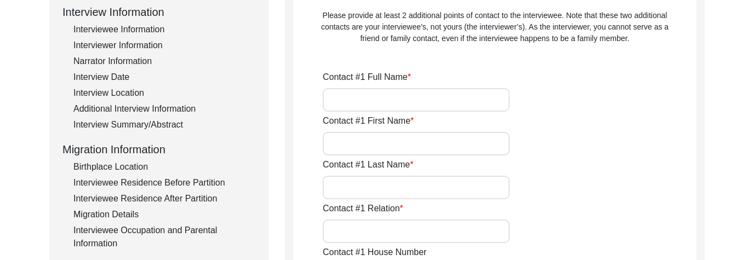
scroll to position [153, 0]
click at [403, 103] on input "Contact #1 Full Name" at bounding box center [416, 101] width 187 height 24
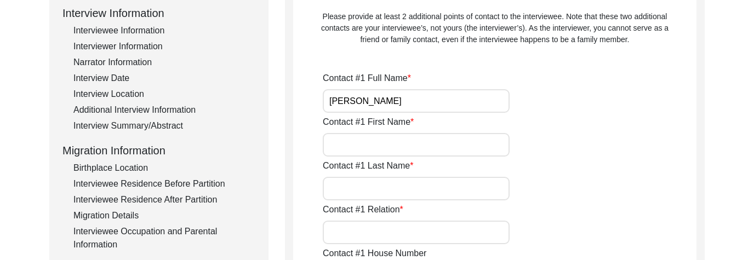
type input "[PERSON_NAME]"
click at [414, 153] on input "Contact #1 First Name" at bounding box center [416, 145] width 187 height 24
type input "Lata"
click at [421, 172] on input "Contact #1 Last Name" at bounding box center [416, 189] width 187 height 24
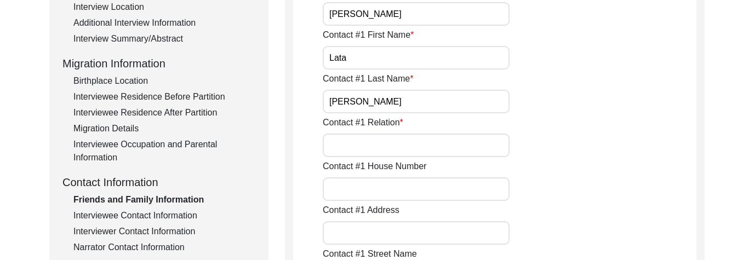
scroll to position [245, 0]
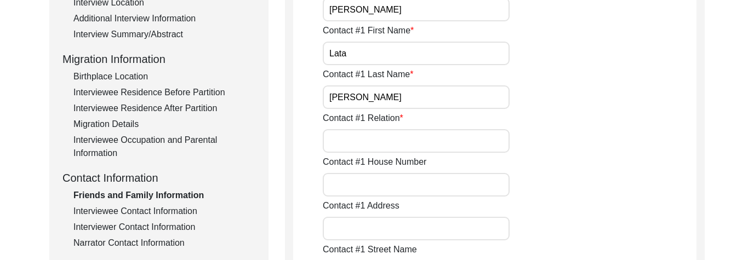
type input "[PERSON_NAME]"
click at [431, 149] on input "Contact #1 Relation" at bounding box center [416, 141] width 187 height 24
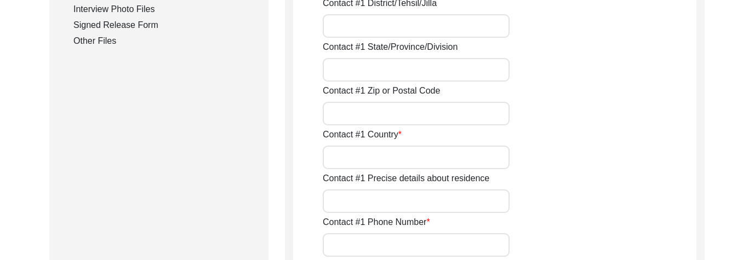
scroll to position [580, 0]
type input "Daughter"
click at [429, 167] on input "Contact #1 Country" at bounding box center [416, 157] width 187 height 24
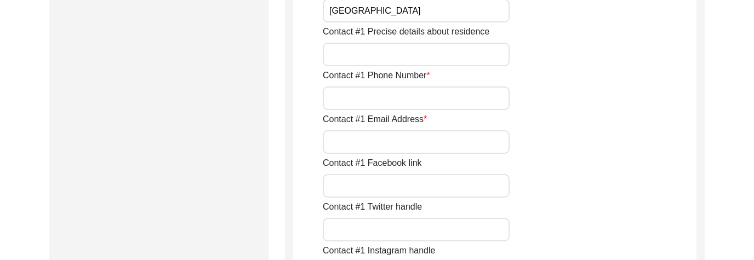
scroll to position [728, 0]
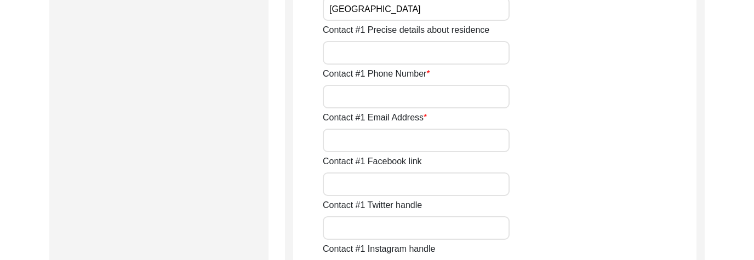
type input "[GEOGRAPHIC_DATA]"
click at [438, 96] on input "Contact #1 Phone Number" at bounding box center [416, 97] width 187 height 24
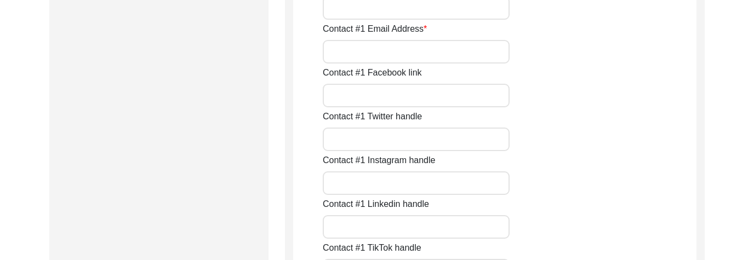
scroll to position [638, 0]
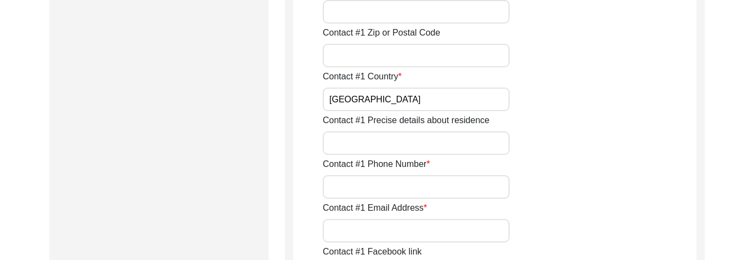
click at [454, 172] on input "Contact #1 Phone Number" at bounding box center [416, 187] width 187 height 24
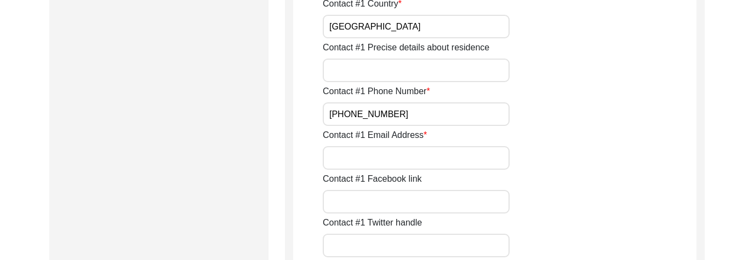
scroll to position [712, 0]
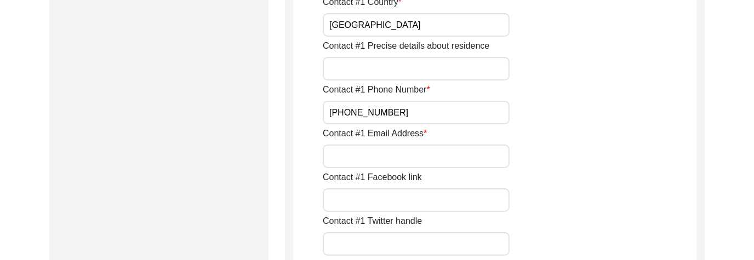
type input "[PHONE_NUMBER]"
click at [460, 158] on input "Contact #1 Email Address" at bounding box center [416, 157] width 187 height 24
type input "h"
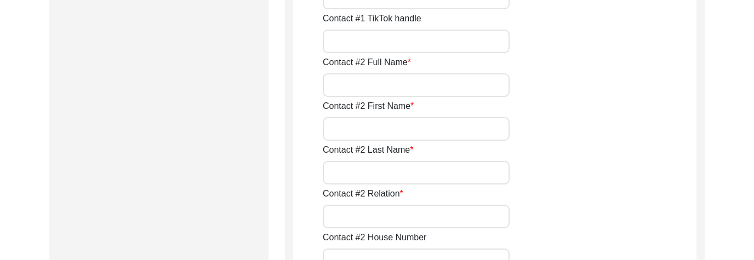
scroll to position [1045, 0]
type input "[EMAIL_ADDRESS][DOMAIN_NAME]"
click at [419, 86] on input "Contact #2 Full Name" at bounding box center [416, 87] width 187 height 24
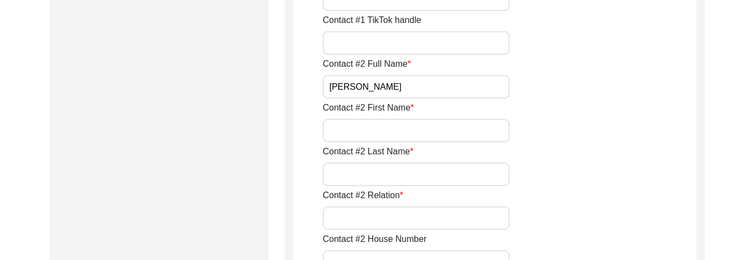
type input "[PERSON_NAME]"
click at [426, 126] on input "Contact #2 First Name" at bounding box center [416, 131] width 187 height 24
type input "Babita"
click at [427, 172] on input "Contact #2 Last Name" at bounding box center [416, 175] width 187 height 24
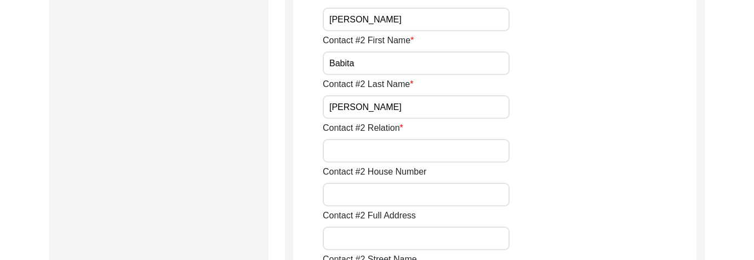
scroll to position [1116, 0]
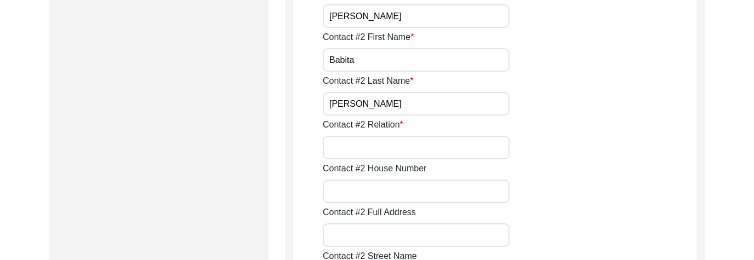
type input "[PERSON_NAME]"
click at [433, 154] on input "Contact #2 Relation" at bounding box center [416, 148] width 187 height 24
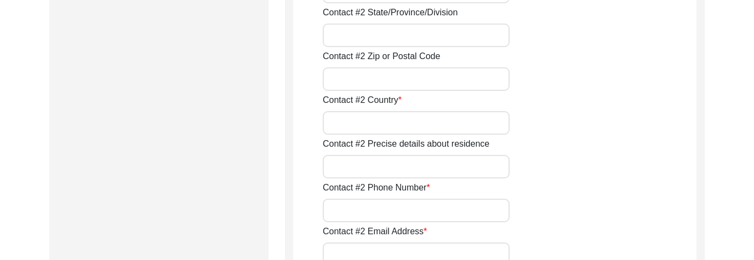
scroll to position [1494, 0]
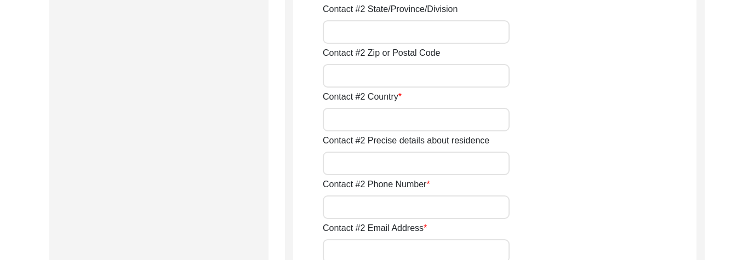
type input "Staff"
click at [448, 123] on input "Contact #2 Country" at bounding box center [416, 120] width 187 height 24
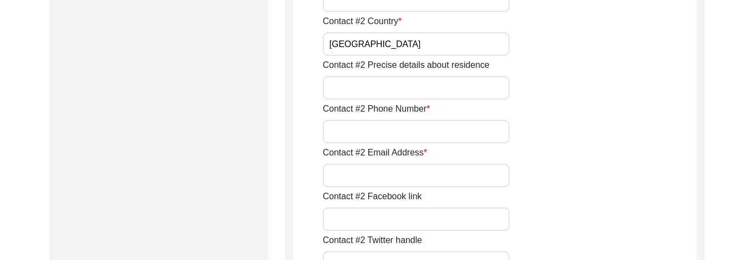
scroll to position [1606, 0]
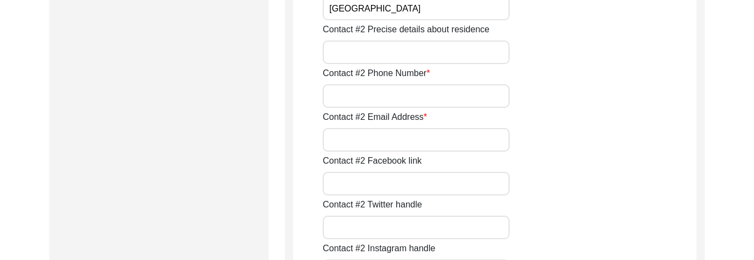
type input "[GEOGRAPHIC_DATA]"
click at [465, 95] on input "Contact #2 Phone Number" at bounding box center [416, 96] width 187 height 24
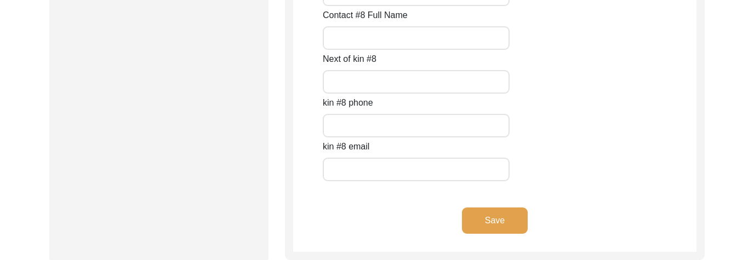
scroll to position [5110, 0]
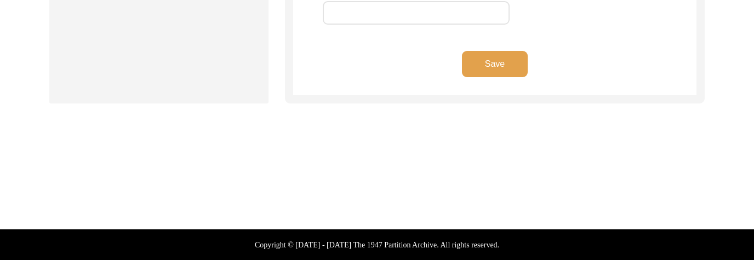
type input "[PHONE_NUMBER]"
click at [499, 70] on button "Save" at bounding box center [495, 64] width 66 height 26
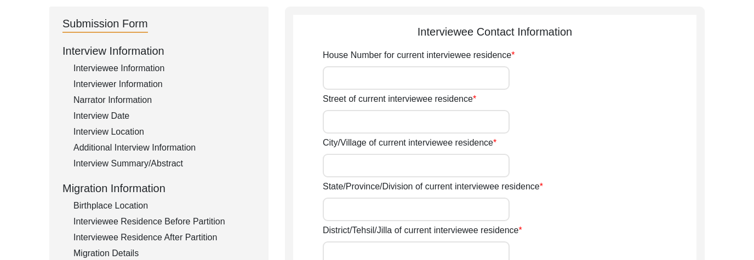
scroll to position [117, 0]
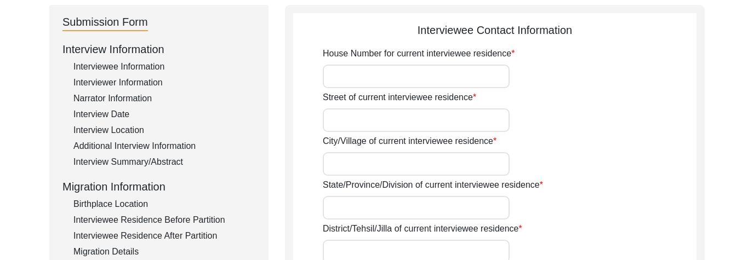
click at [414, 79] on input "House Number for current interviewee residence" at bounding box center [416, 77] width 187 height 24
click at [405, 116] on input "Street of current interviewee residence" at bounding box center [416, 121] width 187 height 24
type input "[PERSON_NAME] Chauraha"
click at [389, 160] on input "City/Village of current interviewee residence" at bounding box center [416, 164] width 187 height 24
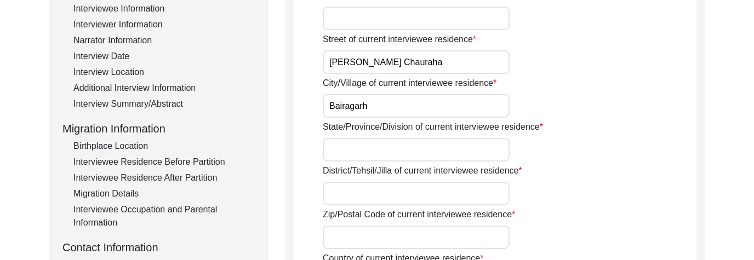
scroll to position [177, 0]
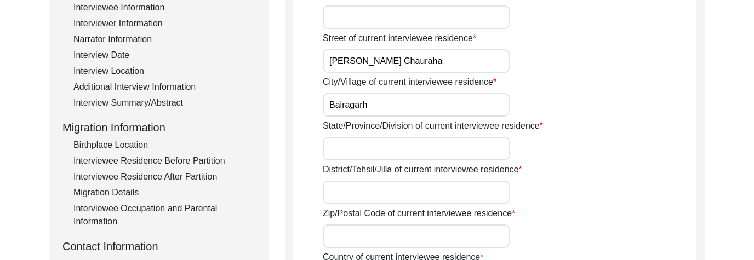
type input "Bairagarh"
click at [397, 146] on input "State/Province/Division of current interviewee residence" at bounding box center [416, 149] width 187 height 24
type input "M"
click at [424, 110] on input "Bairagarh" at bounding box center [416, 105] width 187 height 24
type input "Bairagarh, [GEOGRAPHIC_DATA]"
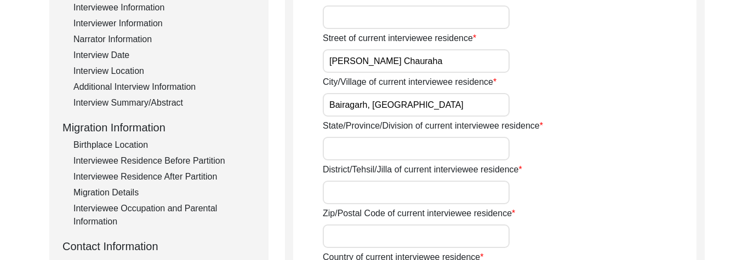
click at [391, 152] on input "State/Province/Division of current interviewee residence" at bounding box center [416, 149] width 187 height 24
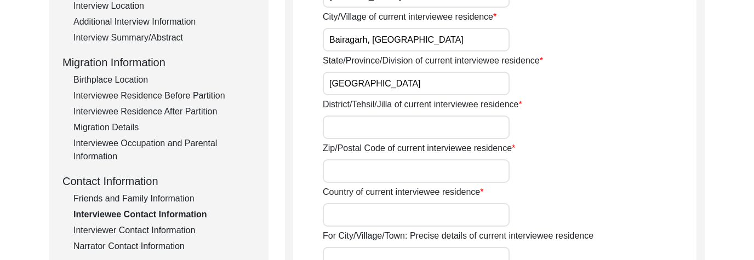
scroll to position [243, 0]
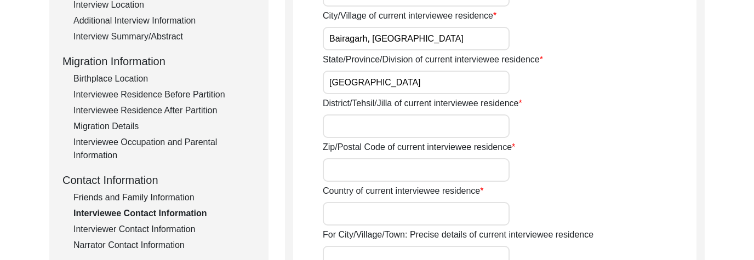
drag, startPoint x: 423, startPoint y: 84, endPoint x: 317, endPoint y: 83, distance: 106.4
type input "[GEOGRAPHIC_DATA]"
click at [352, 126] on input "District/Tehsil/Jilla of current interviewee residence" at bounding box center [416, 127] width 187 height 24
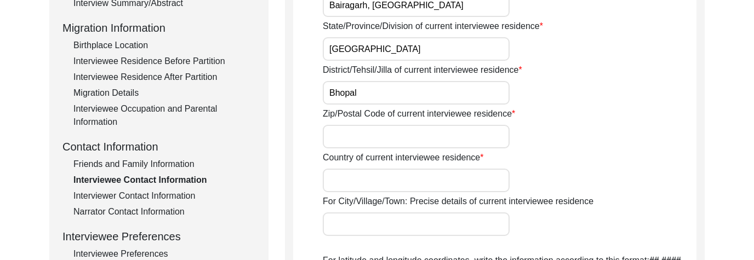
scroll to position [277, 0]
type input "Bhopal"
click at [376, 172] on input "Country of current interviewee residence" at bounding box center [416, 180] width 187 height 24
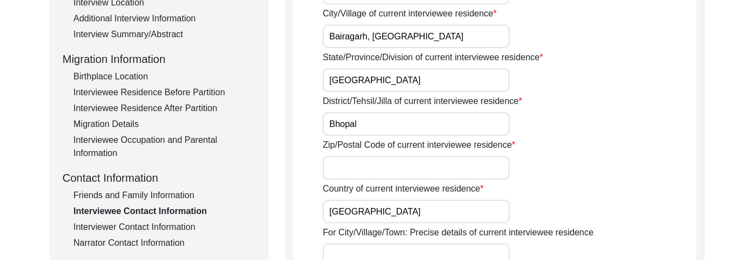
scroll to position [246, 0]
type input "[GEOGRAPHIC_DATA]"
click at [395, 172] on input "Zip/Postal Code of current interviewee residence" at bounding box center [416, 168] width 187 height 24
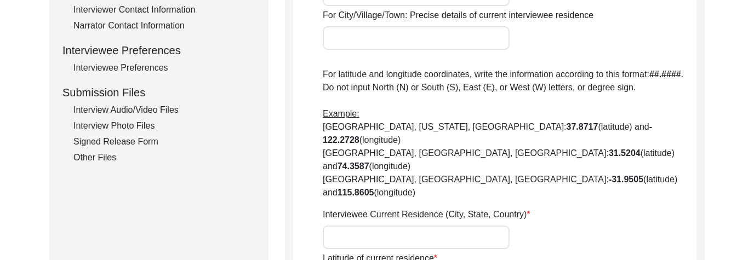
scroll to position [463, 0]
type input "462030"
click at [400, 172] on input "Interviewee Current Residence (City, State, Country)" at bounding box center [416, 237] width 187 height 24
paste input "[GEOGRAPHIC_DATA]"
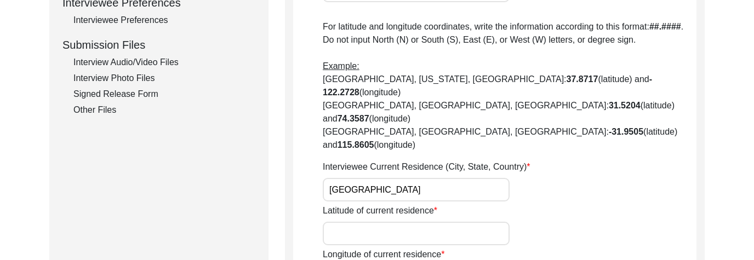
scroll to position [526, 0]
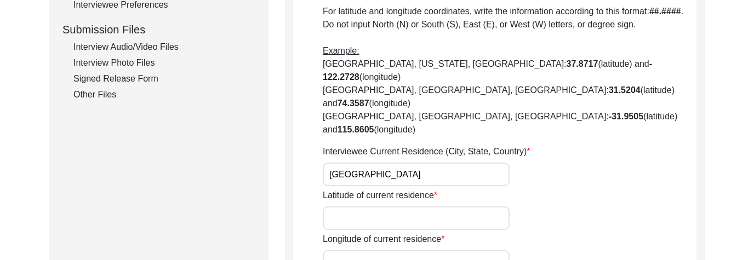
drag, startPoint x: 374, startPoint y: 137, endPoint x: 316, endPoint y: 133, distance: 58.2
click at [316, 133] on app-contact-information "Interviewee Contact Information House Number for current interviewee residence …" at bounding box center [494, 178] width 403 height 1128
type input "77.3336° E"
click at [344, 172] on input "Latitude of current residence" at bounding box center [416, 219] width 187 height 24
paste input "23.2792° N,"
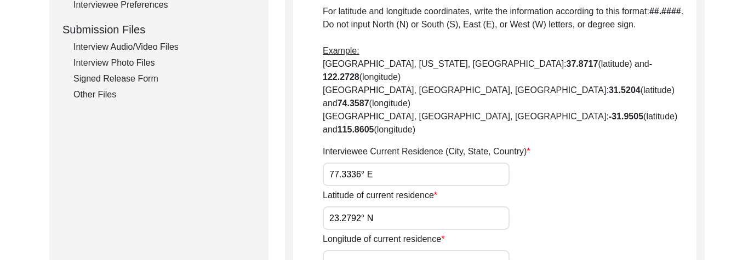
type input "23.2792° N"
drag, startPoint x: 393, startPoint y: 134, endPoint x: 283, endPoint y: 134, distance: 110.2
click at [283, 134] on div "Submission Form Interview Information Interviewee Information Interviewer Infor…" at bounding box center [377, 173] width 656 height 1153
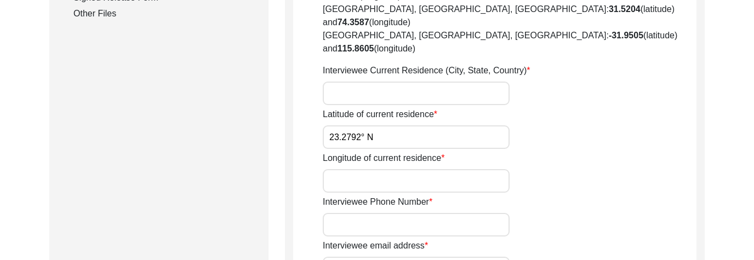
click at [354, 169] on input "Longitude of current residence" at bounding box center [416, 181] width 187 height 24
paste input "77.3336° E"
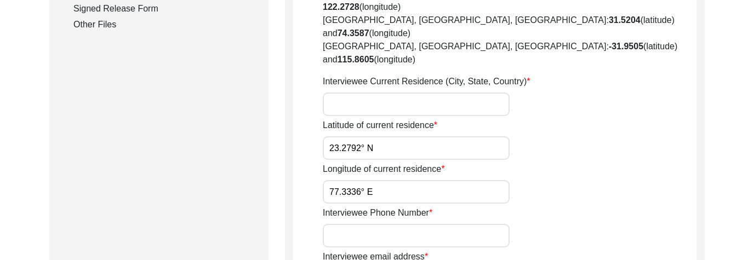
type input "77.3336° E"
click at [393, 93] on input "Interviewee Current Residence (City, State, Country)" at bounding box center [416, 105] width 187 height 24
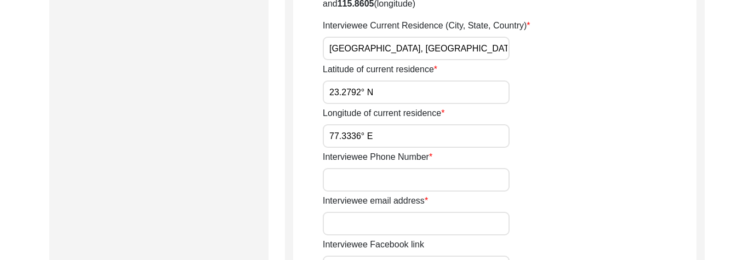
scroll to position [653, 0]
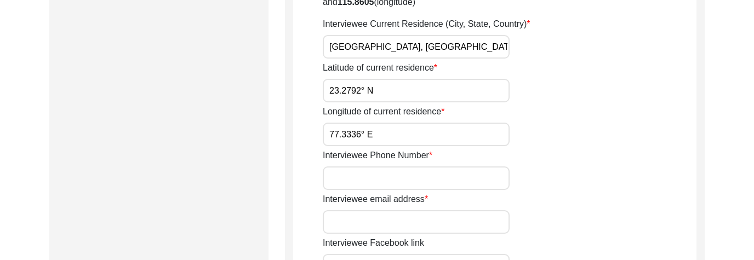
type input "[GEOGRAPHIC_DATA], [GEOGRAPHIC_DATA], [GEOGRAPHIC_DATA]"
click at [400, 167] on input "Interviewee Phone Number" at bounding box center [416, 179] width 187 height 24
type input "[PHONE_NUMBER]"
click at [399, 172] on input "Interviewee email address" at bounding box center [416, 223] width 187 height 24
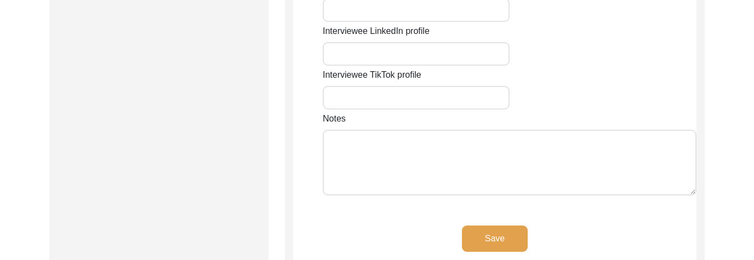
scroll to position [999, 0]
type input "[EMAIL_ADDRESS][DOMAIN_NAME]"
click at [517, 172] on button "Save" at bounding box center [495, 237] width 66 height 26
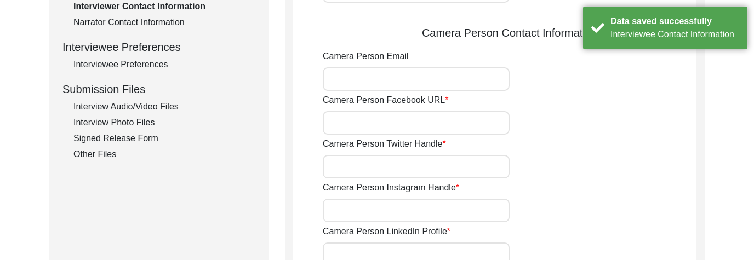
scroll to position [430, 0]
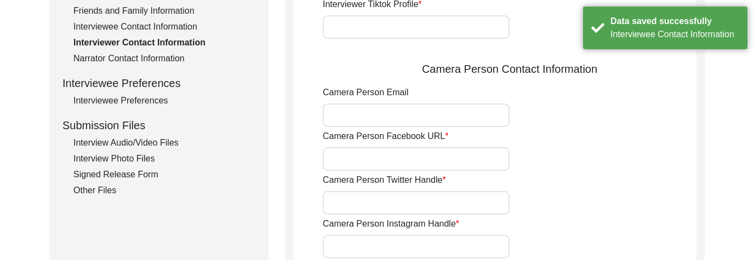
click at [164, 62] on div "Narrator Contact Information" at bounding box center [164, 58] width 182 height 13
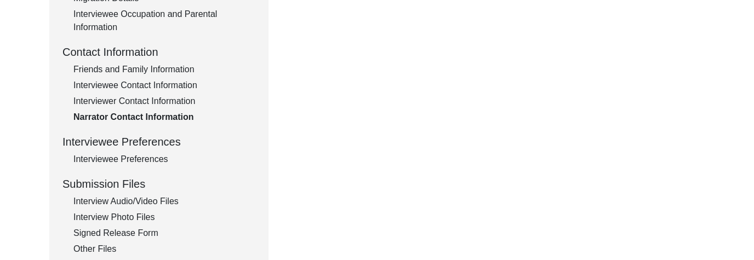
scroll to position [392, 0]
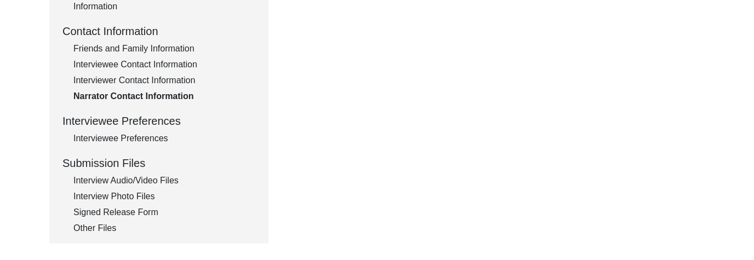
click at [156, 138] on div "Interviewee Preferences" at bounding box center [164, 138] width 182 height 13
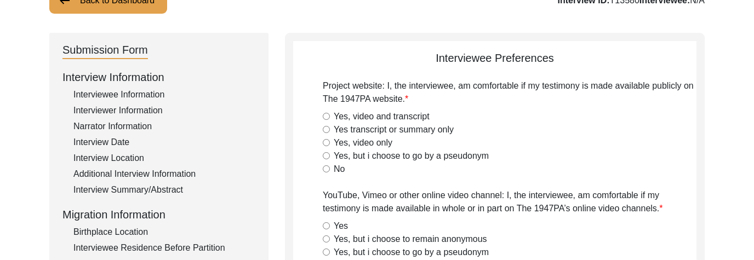
scroll to position [83, 0]
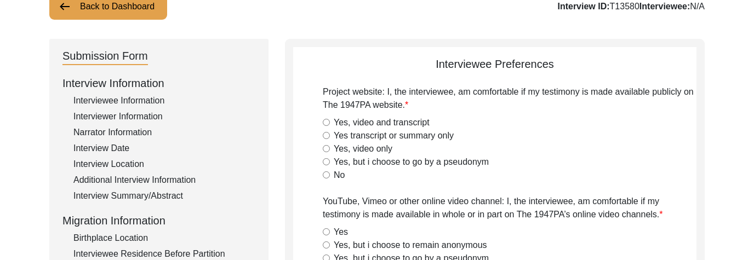
click at [329, 137] on input "Yes transcript or summary only" at bounding box center [326, 135] width 7 height 7
radio input "true"
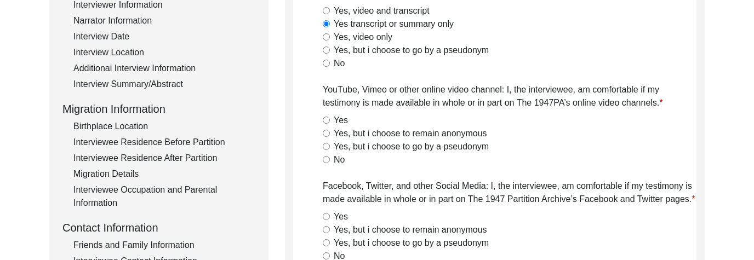
scroll to position [196, 0]
click at [328, 160] on input "No" at bounding box center [326, 159] width 7 height 7
radio input "true"
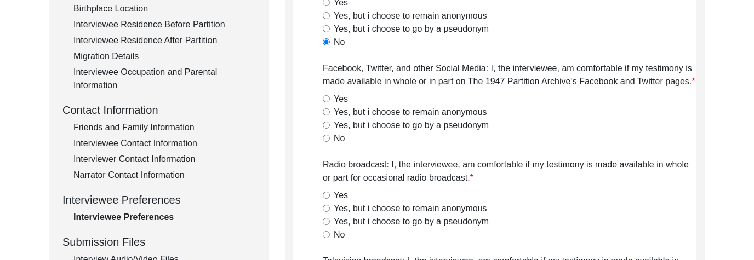
click at [330, 137] on div "No" at bounding box center [510, 138] width 374 height 13
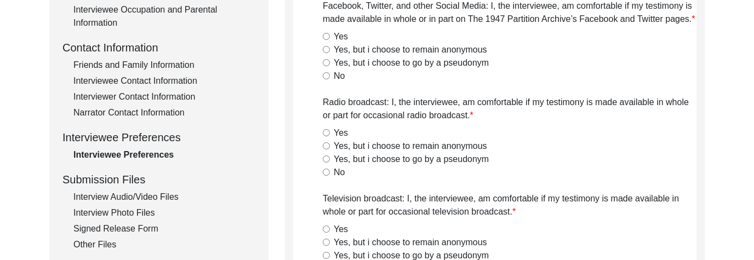
scroll to position [377, 0]
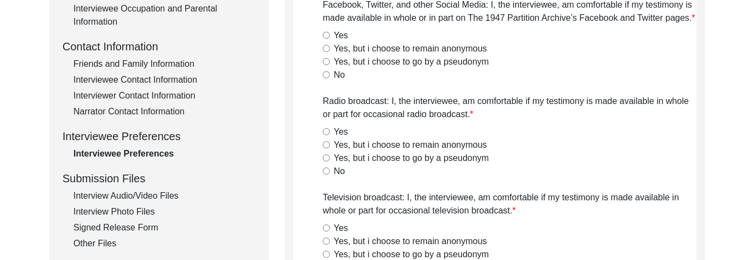
click at [328, 76] on input "No" at bounding box center [326, 74] width 7 height 7
radio input "true"
click at [325, 133] on input "Yes" at bounding box center [326, 131] width 7 height 7
radio input "true"
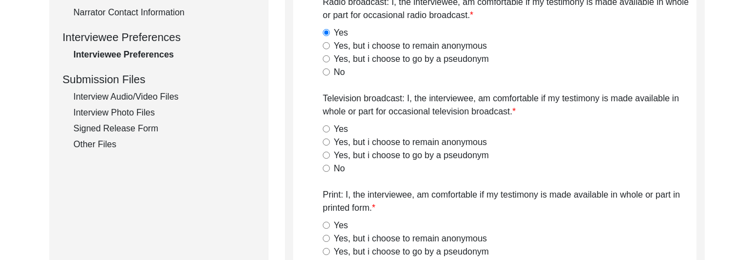
scroll to position [477, 0]
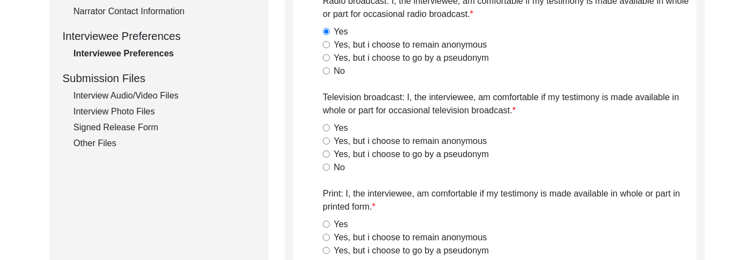
click at [327, 167] on input "No" at bounding box center [326, 167] width 7 height 7
radio input "true"
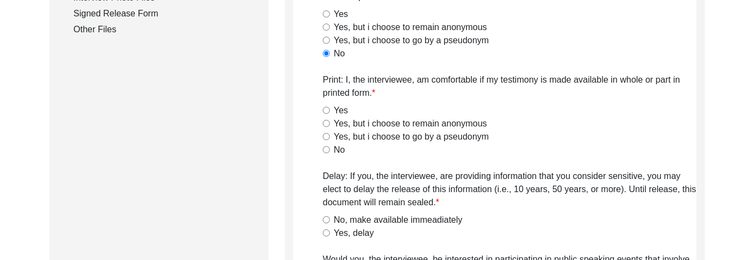
scroll to position [592, 0]
click at [327, 111] on input "Yes" at bounding box center [326, 109] width 7 height 7
radio input "true"
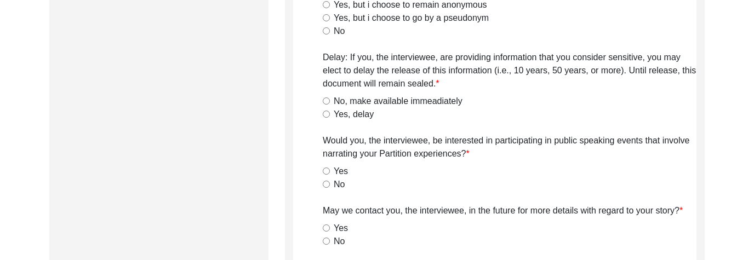
scroll to position [711, 0]
click at [327, 100] on input "No, make available immeadiately" at bounding box center [326, 99] width 7 height 7
radio input "true"
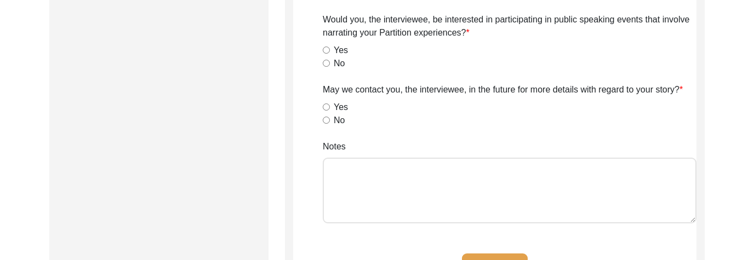
scroll to position [831, 0]
click at [329, 61] on input "No" at bounding box center [326, 63] width 7 height 7
radio input "true"
click at [327, 110] on input "Yes" at bounding box center [326, 107] width 7 height 7
radio input "true"
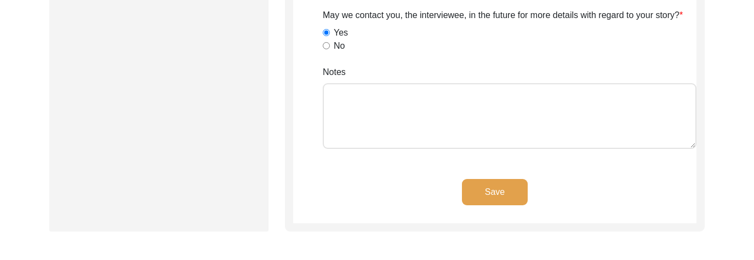
click at [485, 172] on button "Save" at bounding box center [495, 192] width 66 height 26
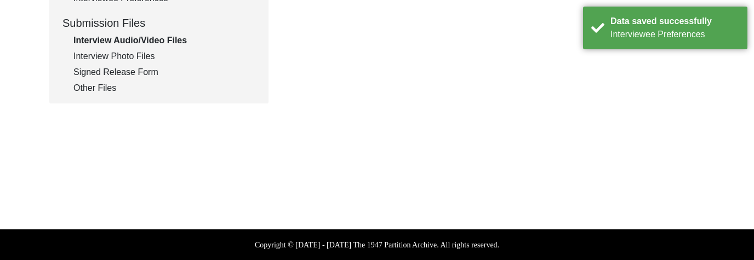
click at [127, 58] on div "Interview Photo Files" at bounding box center [164, 56] width 182 height 13
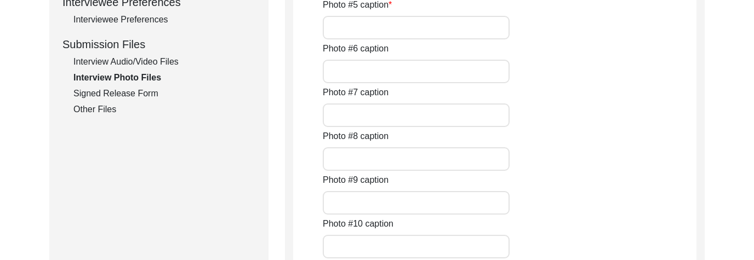
scroll to position [506, 0]
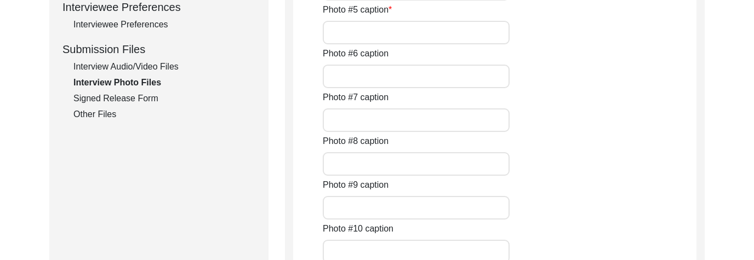
click at [129, 99] on div "Signed Release Form" at bounding box center [164, 98] width 182 height 13
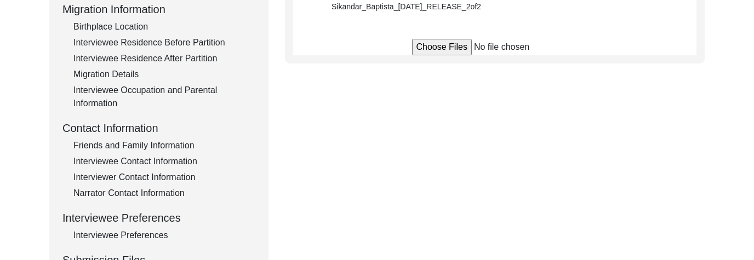
scroll to position [433, 0]
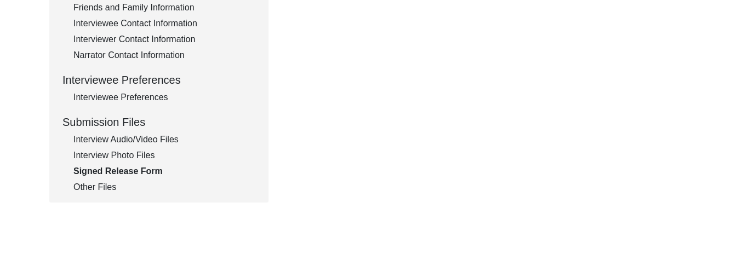
click at [101, 172] on div "Other Files" at bounding box center [164, 187] width 182 height 13
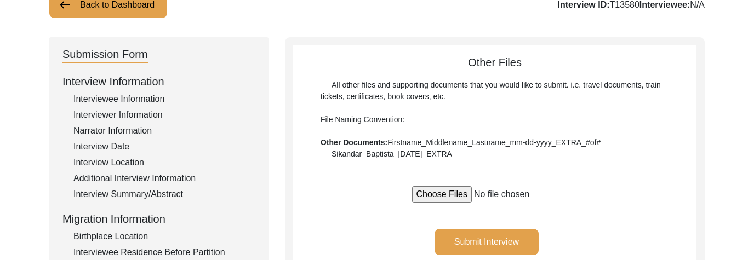
scroll to position [82, 0]
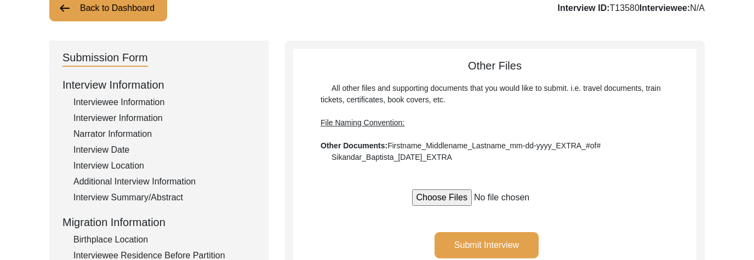
click at [448, 172] on input "file" at bounding box center [495, 198] width 166 height 16
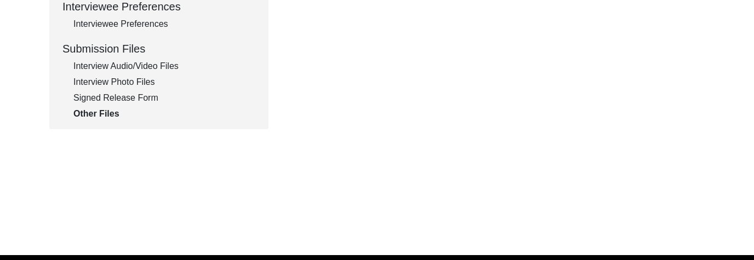
scroll to position [495, 0]
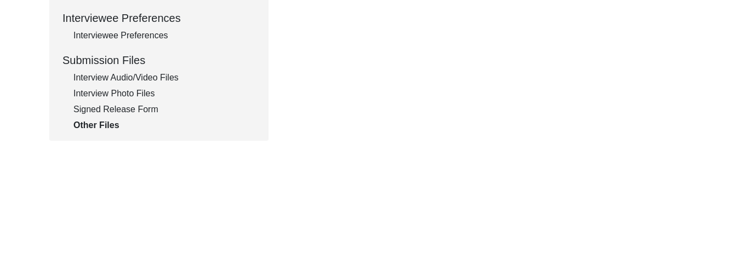
click at [146, 79] on div "Interview Audio/Video Files" at bounding box center [164, 77] width 182 height 13
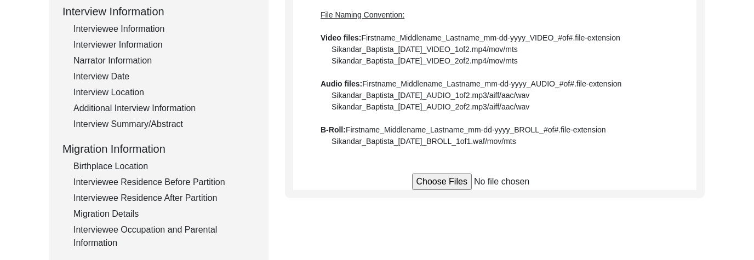
scroll to position [148, 0]
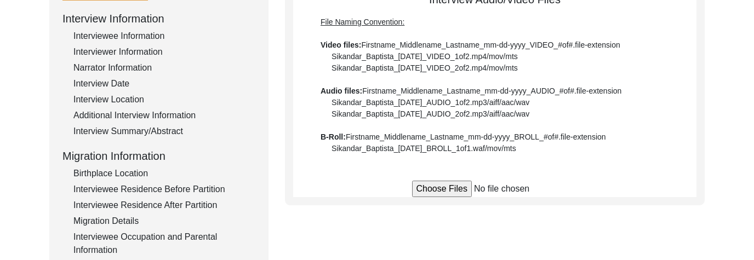
click at [430, 172] on input "file" at bounding box center [495, 189] width 166 height 16
type input "C:\fakepath\Nenumal_Dhankani_[DATE]_VIDEO_1of3.MOV"
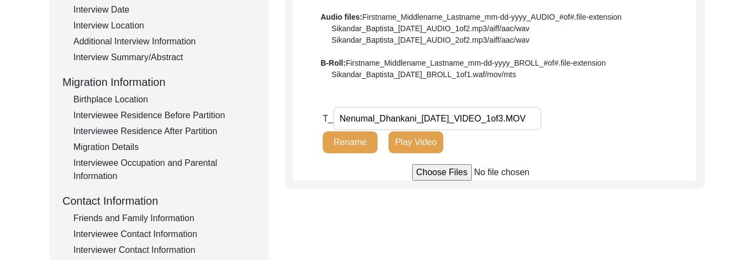
scroll to position [223, 0]
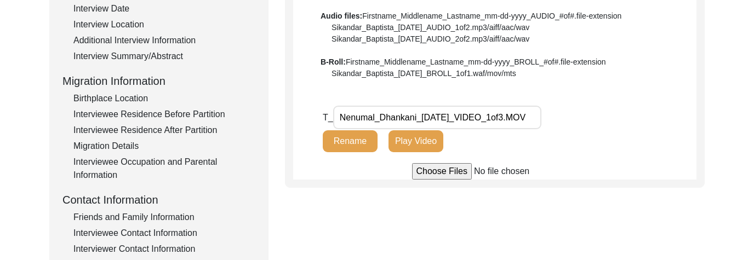
click at [418, 138] on button "Play Video" at bounding box center [416, 141] width 55 height 22
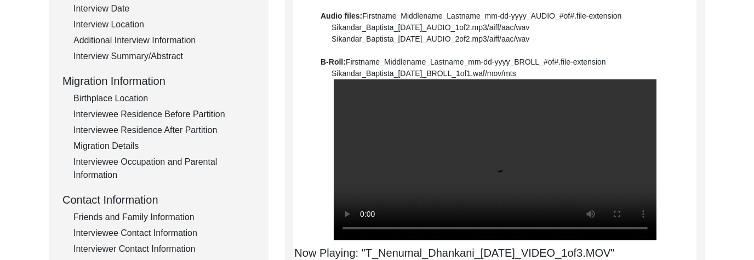
click at [379, 172] on div "Interview Audio/Video Files File Naming Convention: Video files: Firstname_Midd…" at bounding box center [494, 139] width 403 height 446
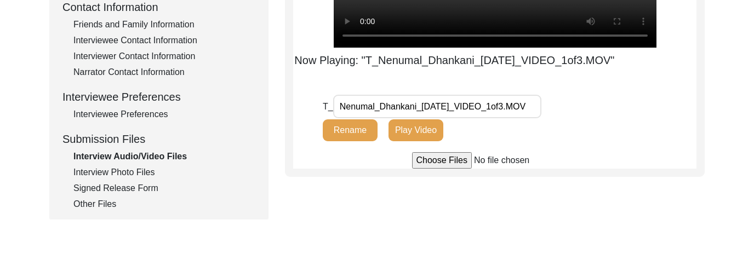
scroll to position [368, 0]
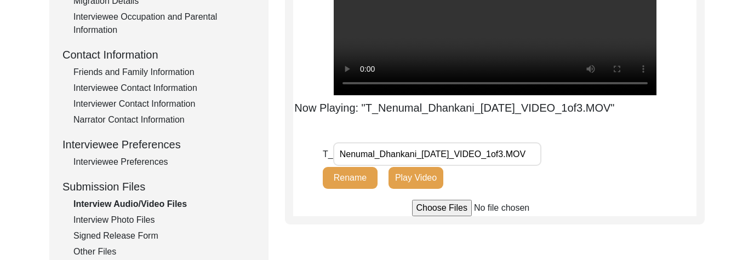
click at [419, 172] on input "file" at bounding box center [495, 208] width 166 height 16
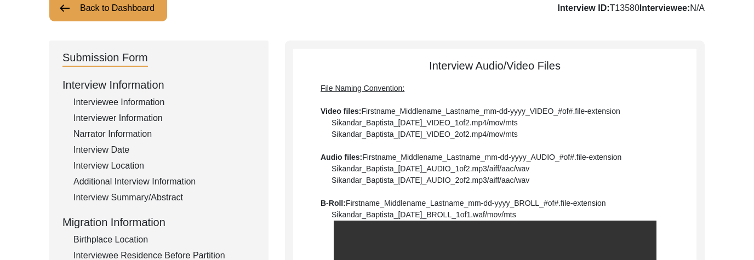
scroll to position [0, 0]
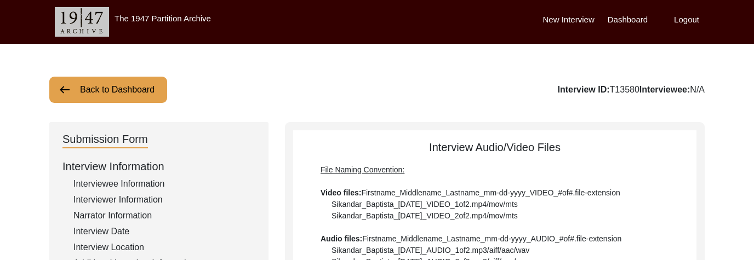
click at [88, 90] on button "Back to Dashboard" at bounding box center [108, 90] width 118 height 26
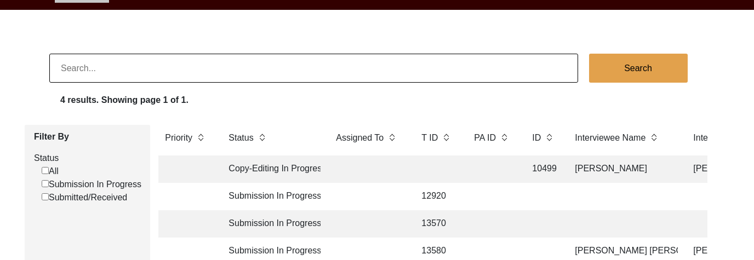
scroll to position [49, 0]
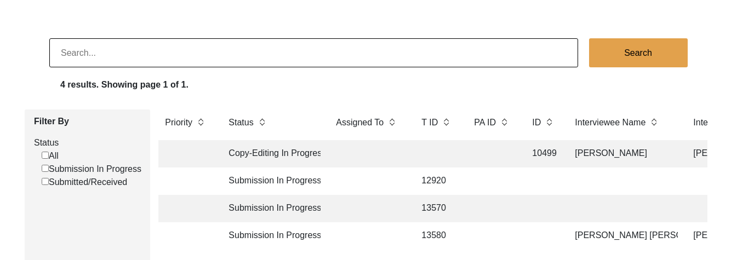
click at [241, 172] on td "Submission In Progress" at bounding box center [271, 181] width 99 height 27
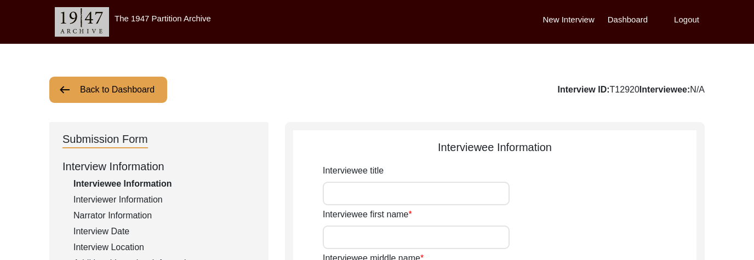
click at [128, 90] on button "Back to Dashboard" at bounding box center [108, 90] width 118 height 26
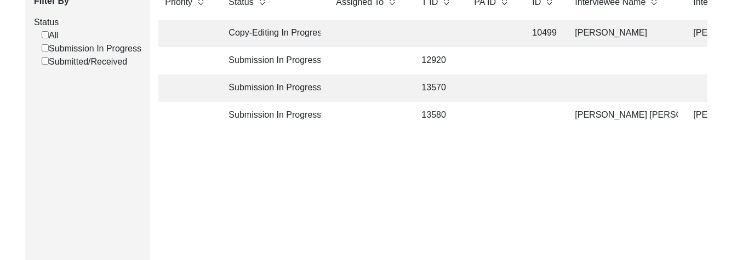
scroll to position [179, 0]
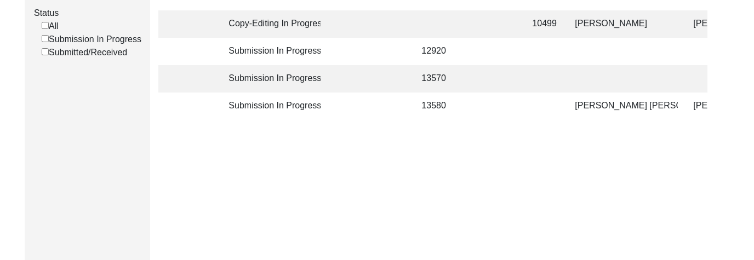
click at [390, 106] on td at bounding box center [367, 106] width 77 height 27
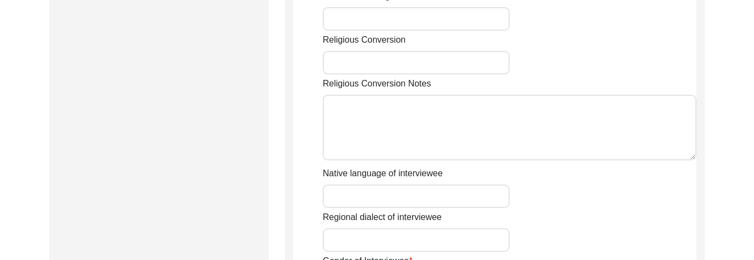
type input "Mr"
type input "Nenumal"
type input "--"
type input "[PERSON_NAME]"
type input "[PERSON_NAME] [PERSON_NAME]"
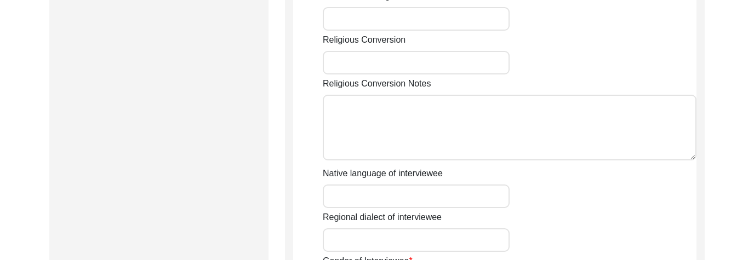
type input "[DATE]"
type input "84"
type input "[DEMOGRAPHIC_DATA]"
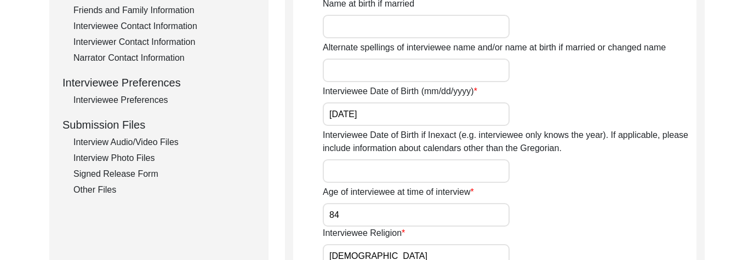
scroll to position [432, 0]
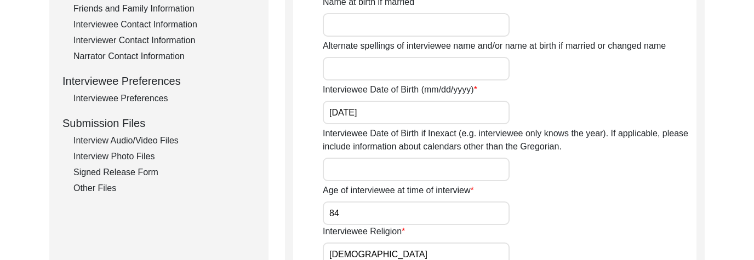
click at [139, 141] on div "Interview Audio/Video Files" at bounding box center [164, 140] width 182 height 13
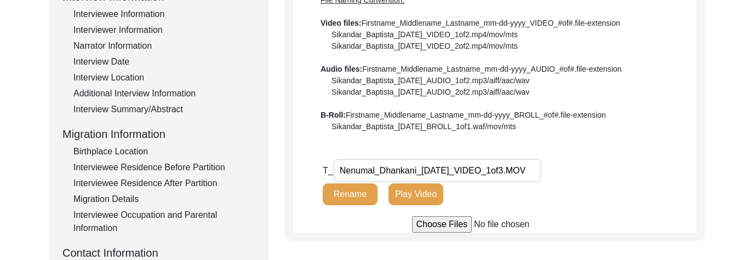
scroll to position [0, 0]
